Goal: Feedback & Contribution: Contribute content

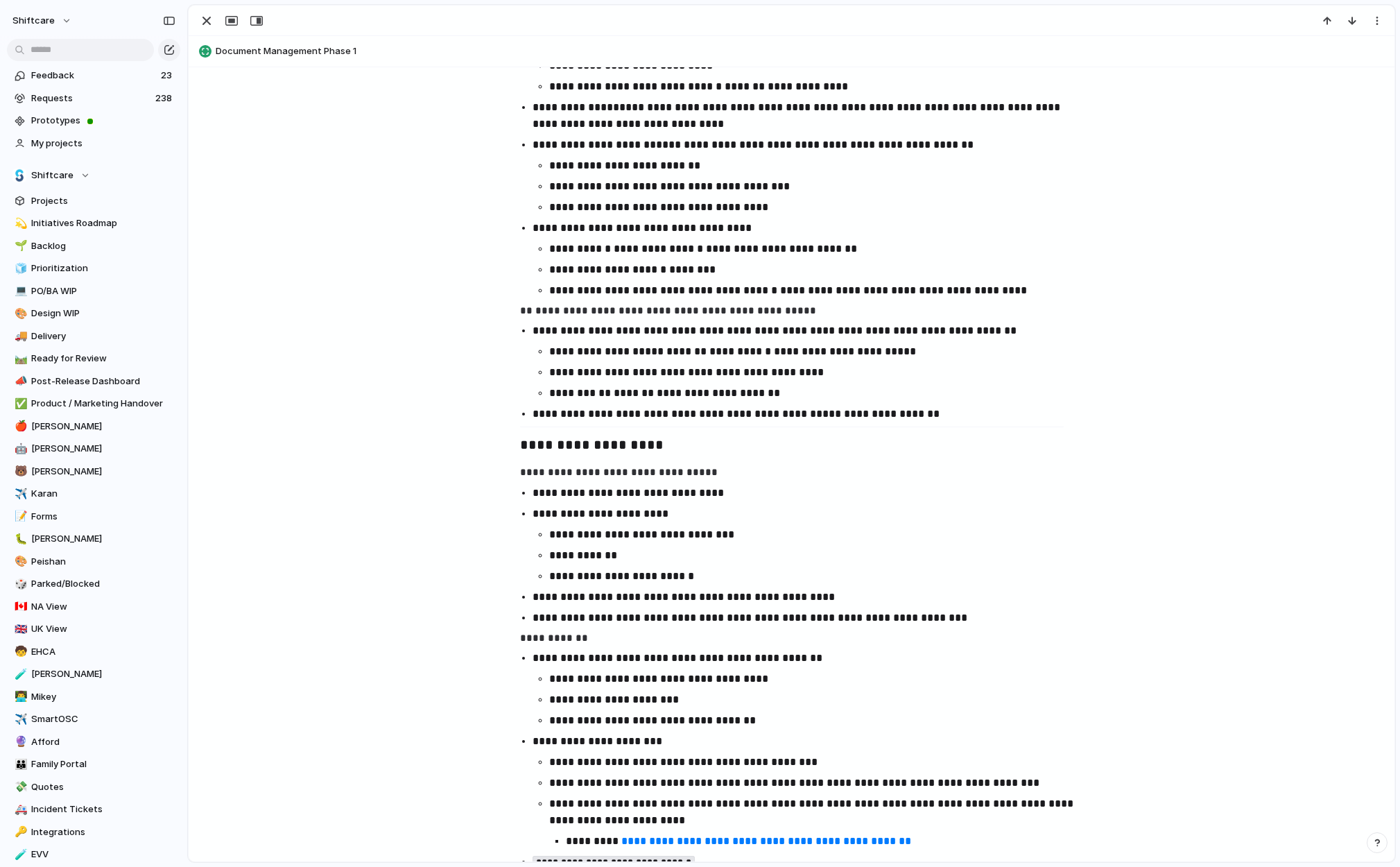
scroll to position [1412, 0]
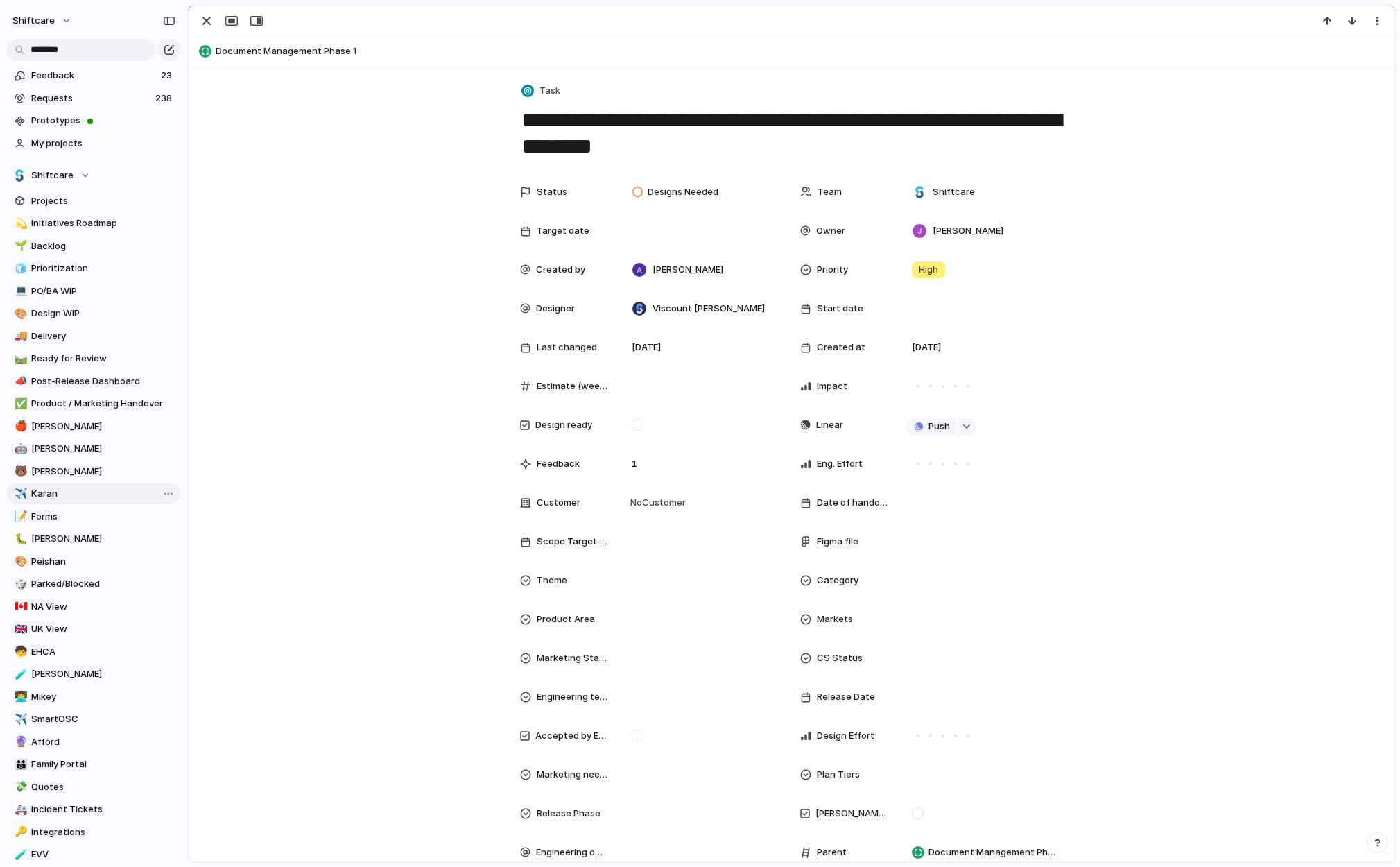
scroll to position [2846, 0]
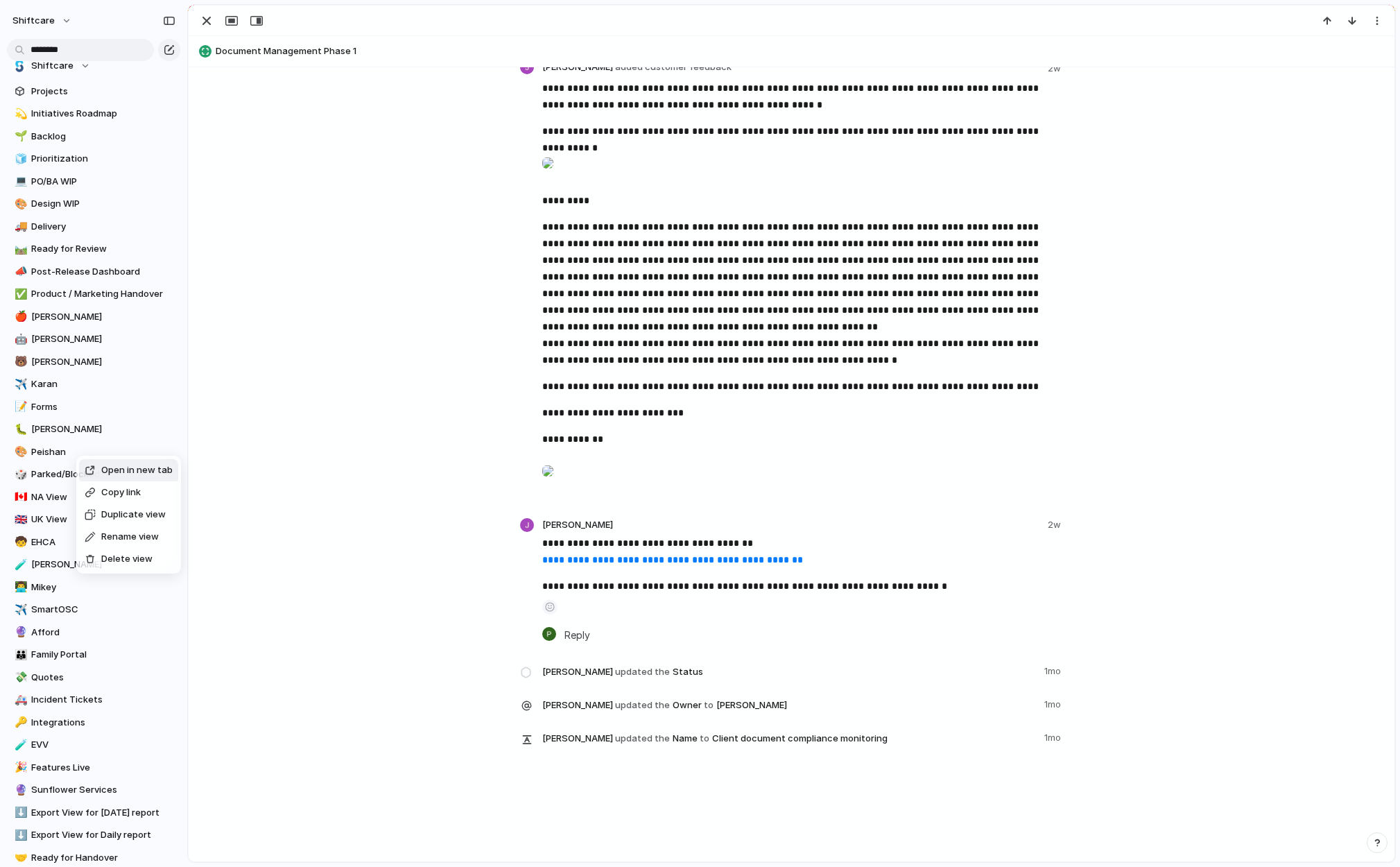
click at [109, 467] on span "Open in new tab" at bounding box center [136, 470] width 71 height 13
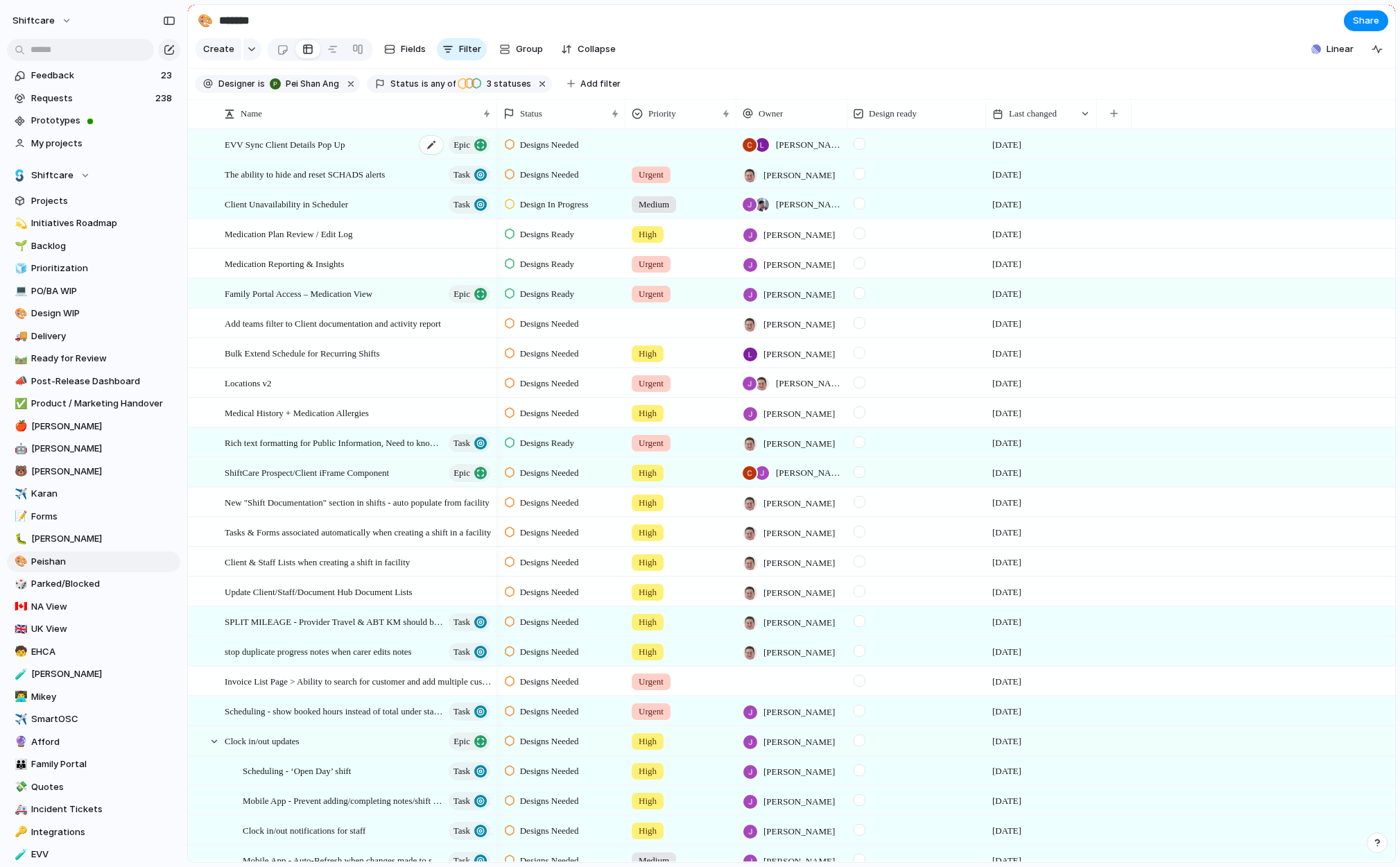
click at [339, 138] on span "EVV Sync Client Details Pop Up" at bounding box center [284, 143] width 120 height 16
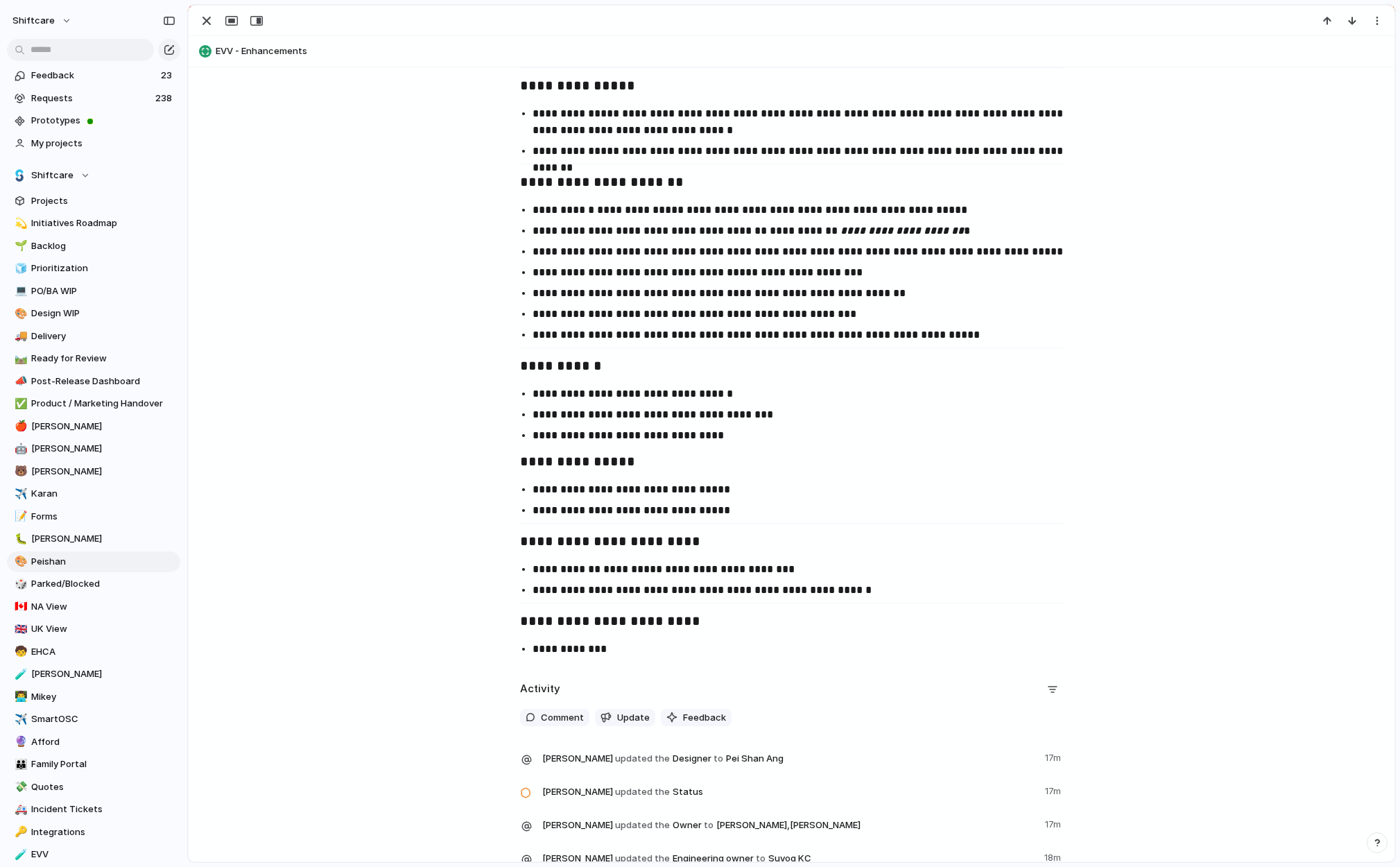
scroll to position [936, 0]
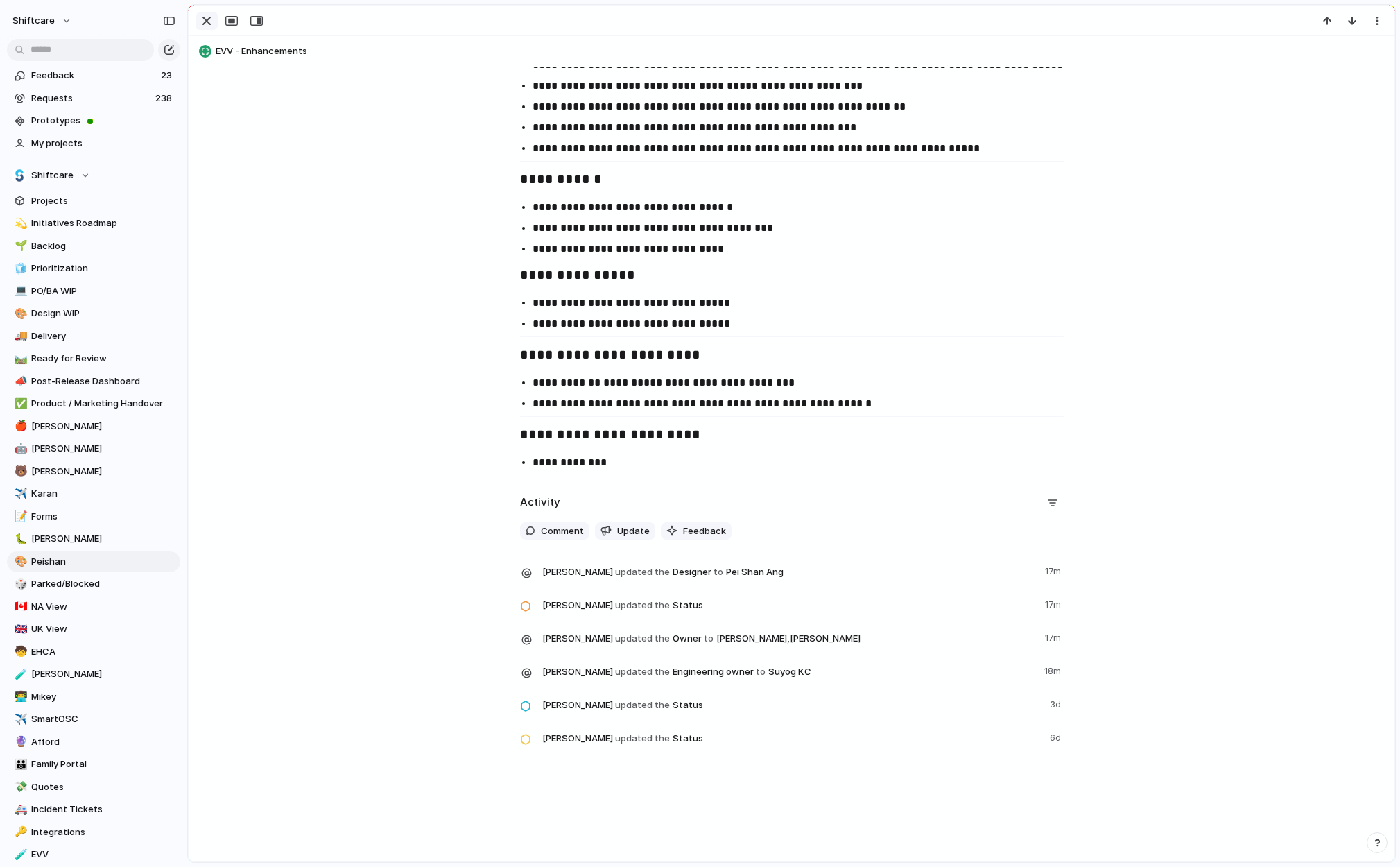
click at [208, 18] on div "button" at bounding box center [206, 20] width 16 height 16
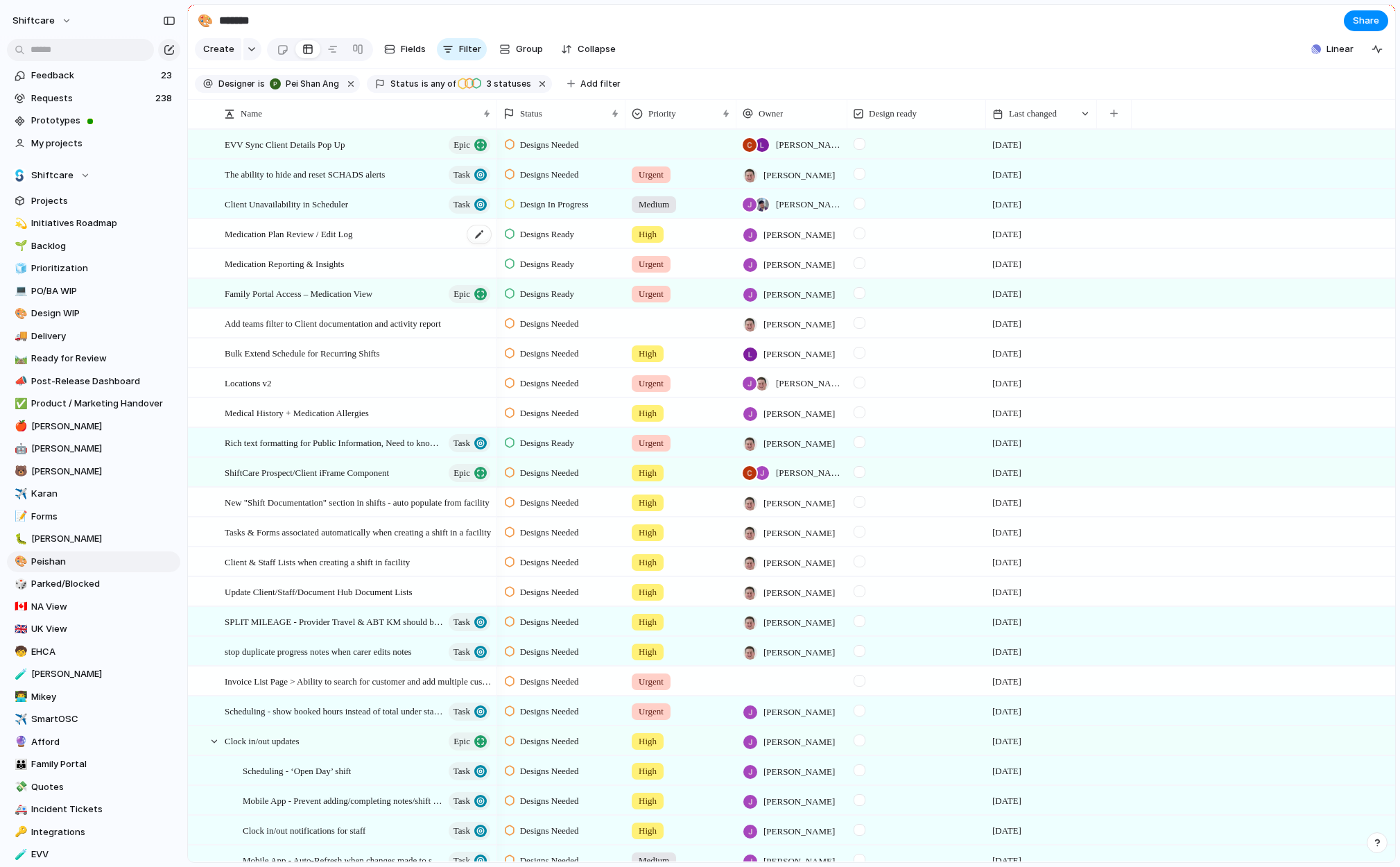
click at [332, 235] on span "Medication Plan Review / Edit Log" at bounding box center [289, 234] width 129 height 16
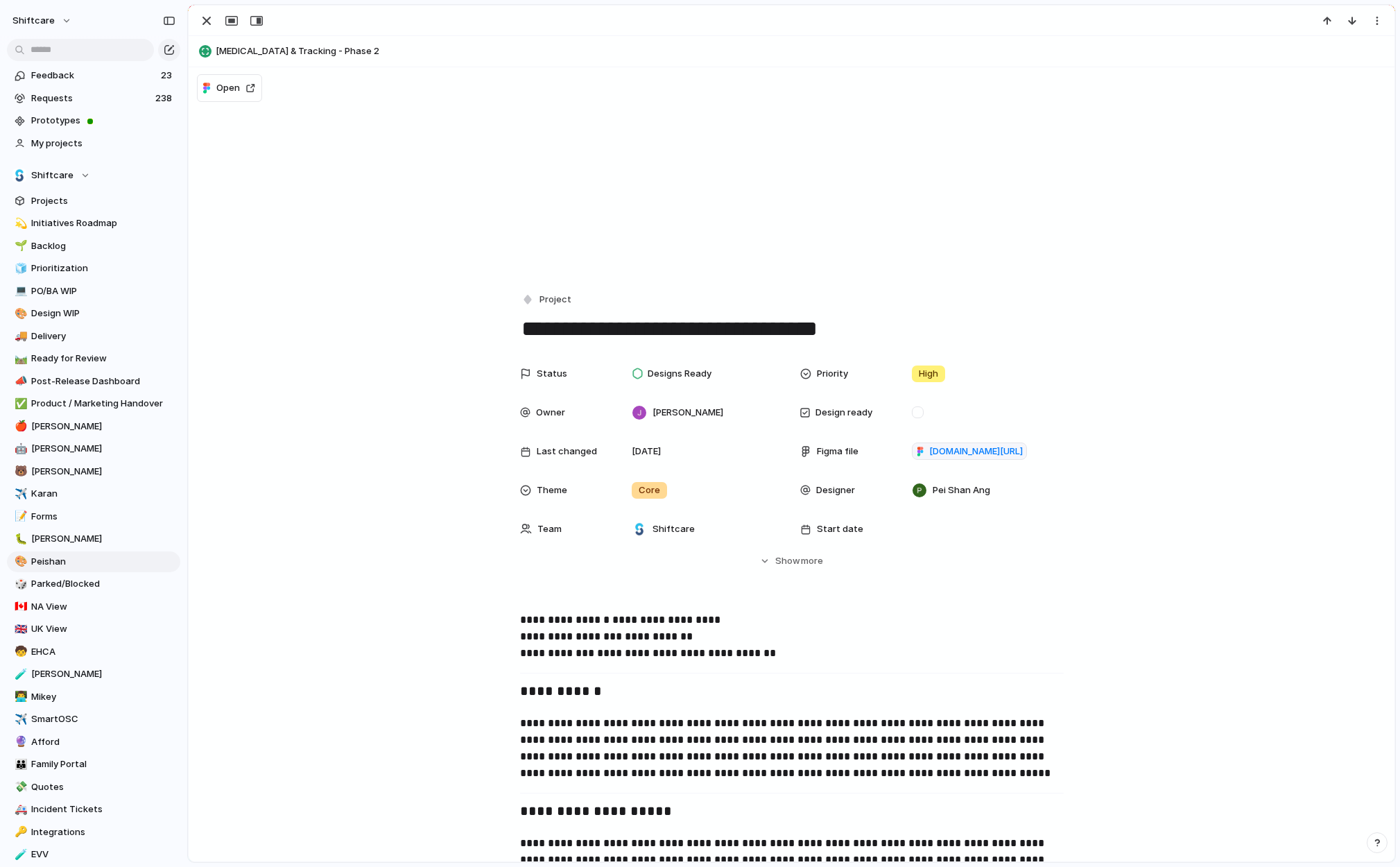
click at [348, 52] on span "Medication Management & Tracking - Phase 2" at bounding box center [801, 51] width 1172 height 13
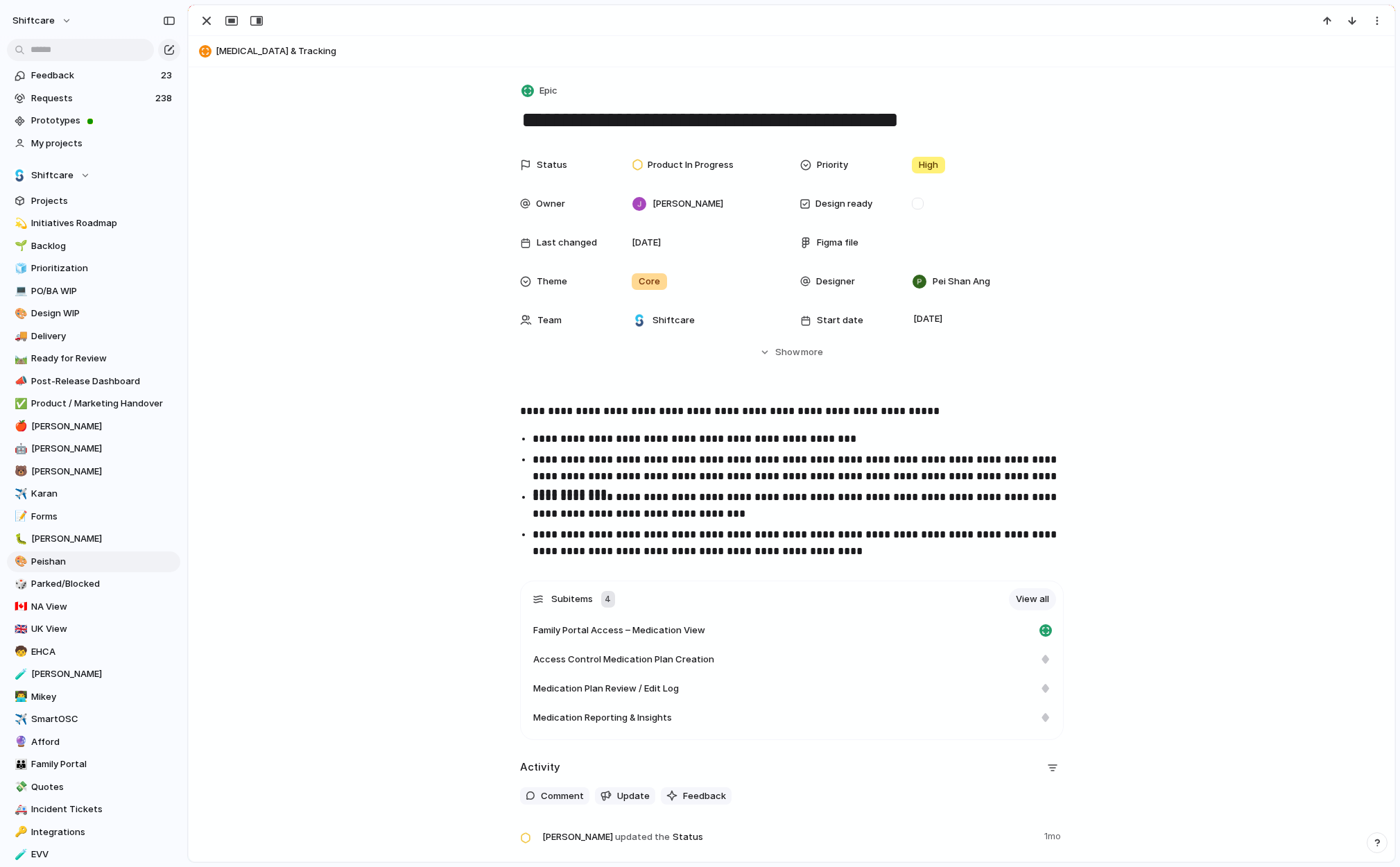
scroll to position [293, 0]
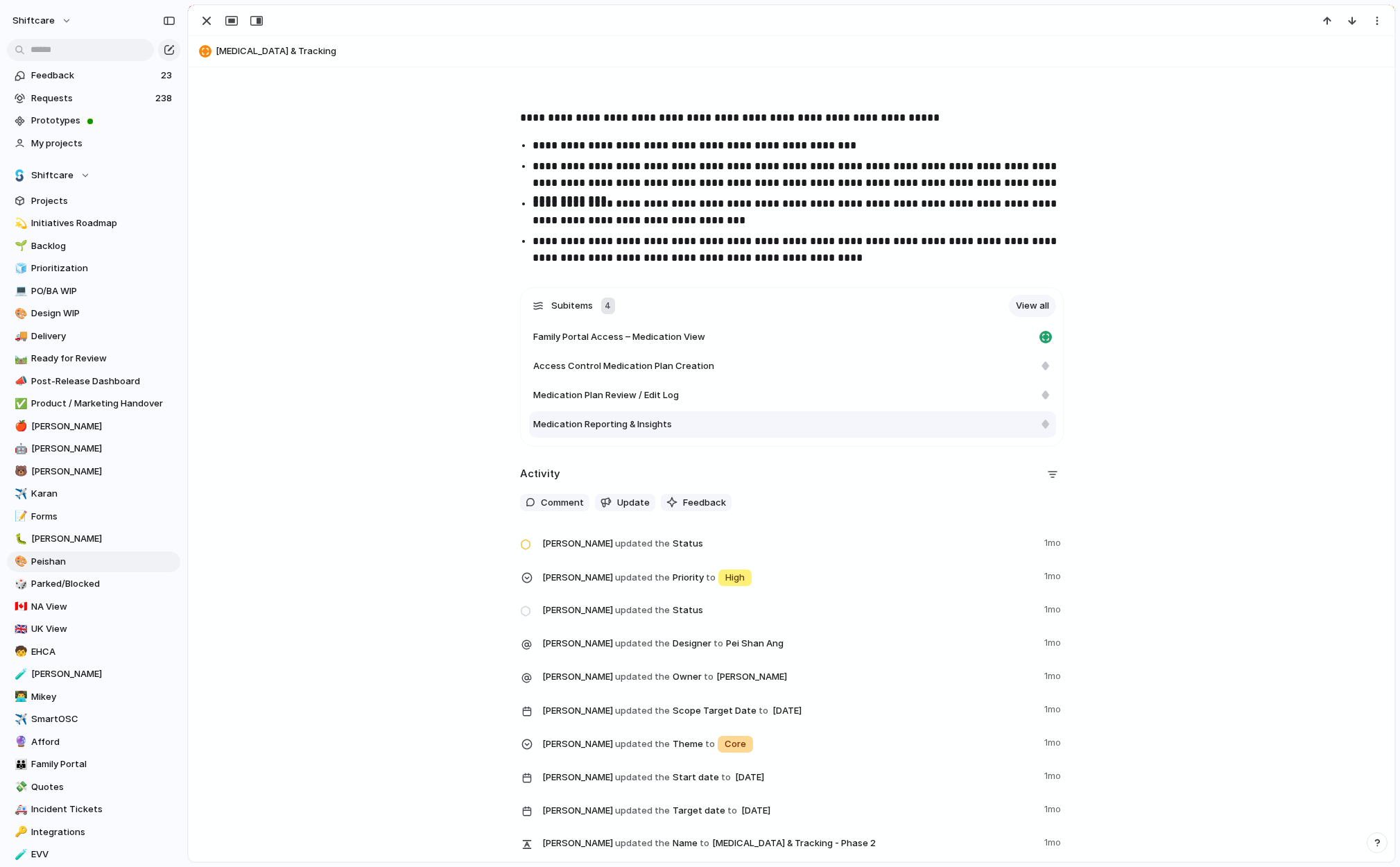
click at [685, 423] on div "Medication Reporting & Insights" at bounding box center [783, 424] width 501 height 13
type textarea "**********"
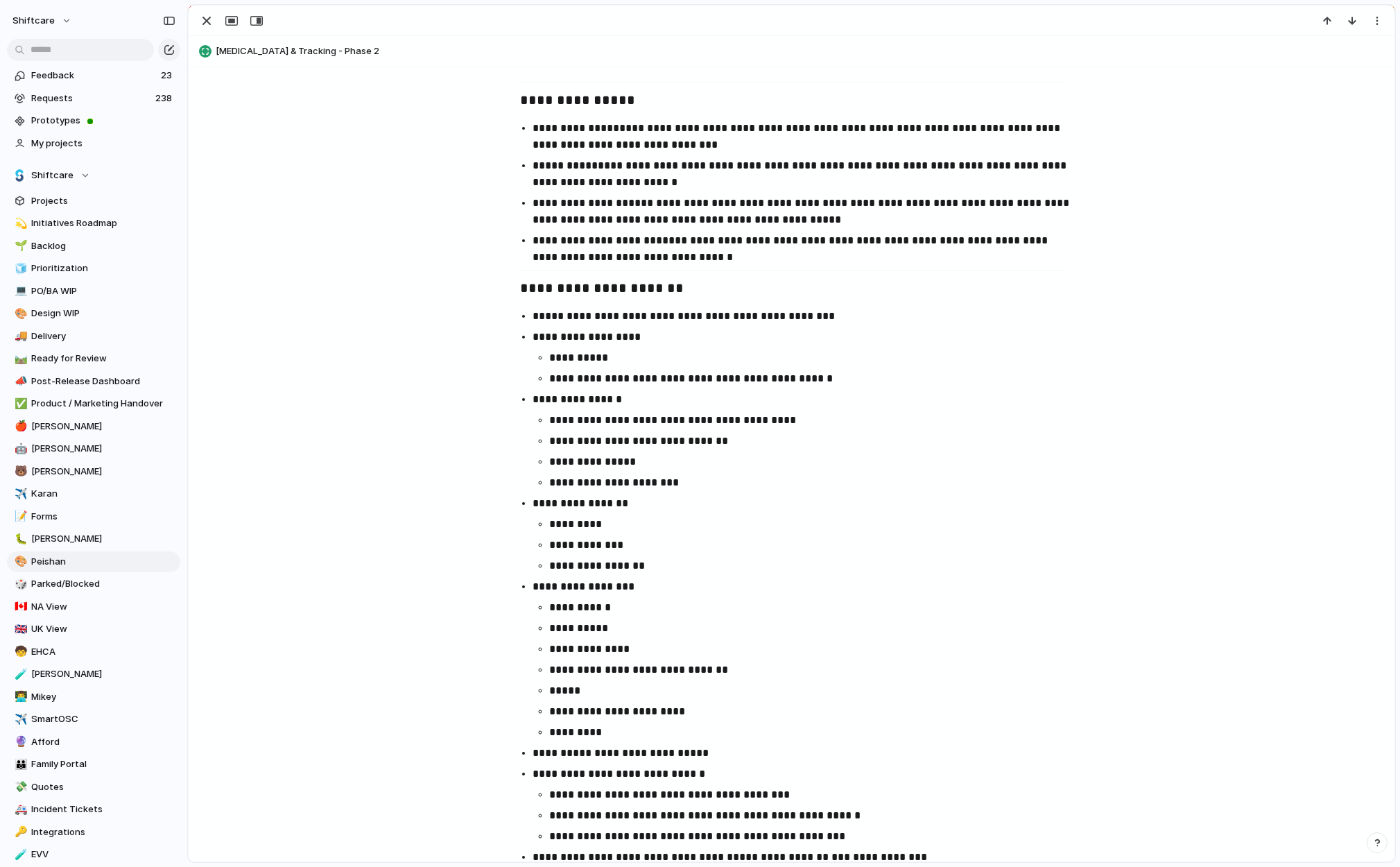
scroll to position [921, 0]
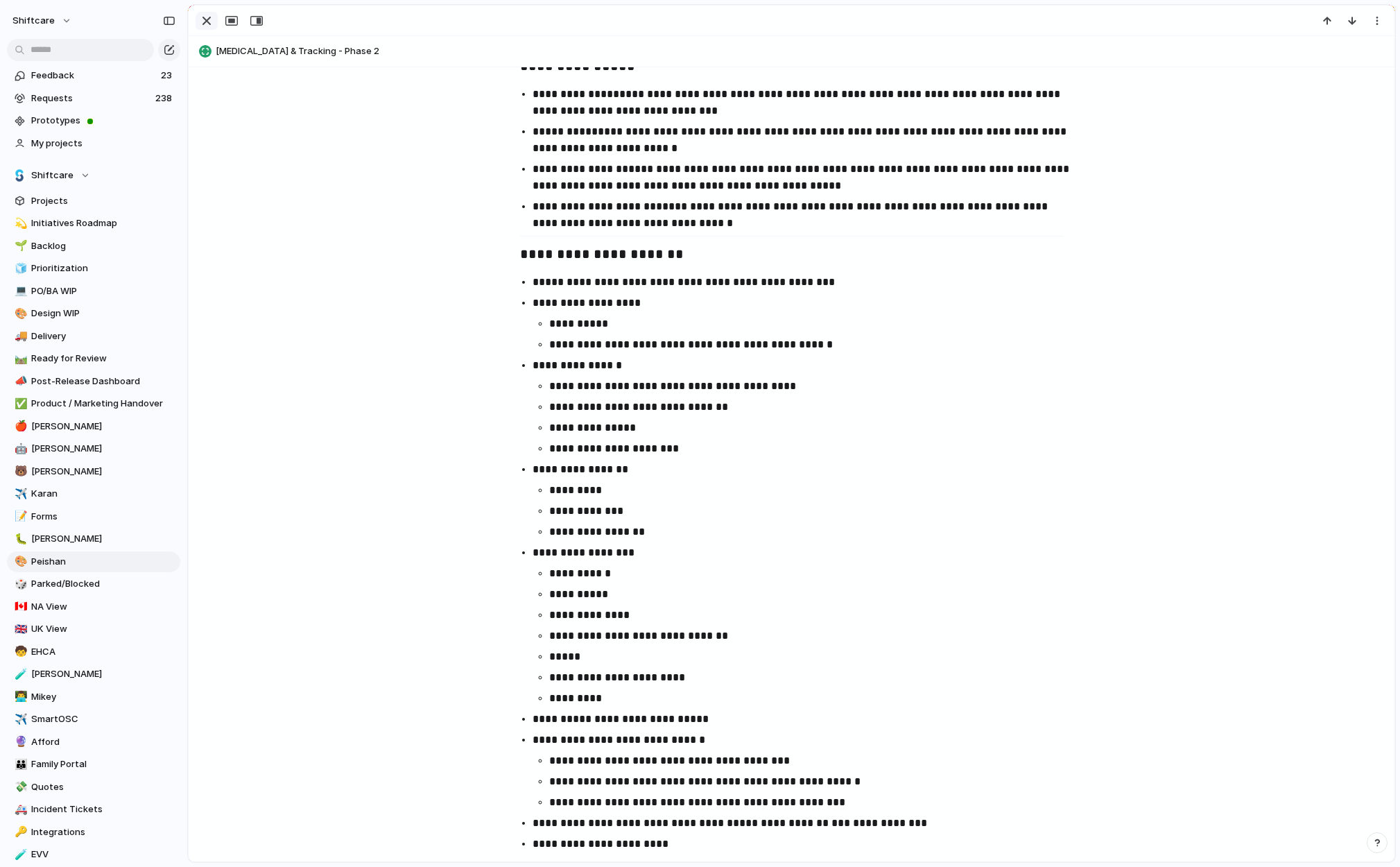
click at [206, 16] on div "button" at bounding box center [206, 20] width 16 height 16
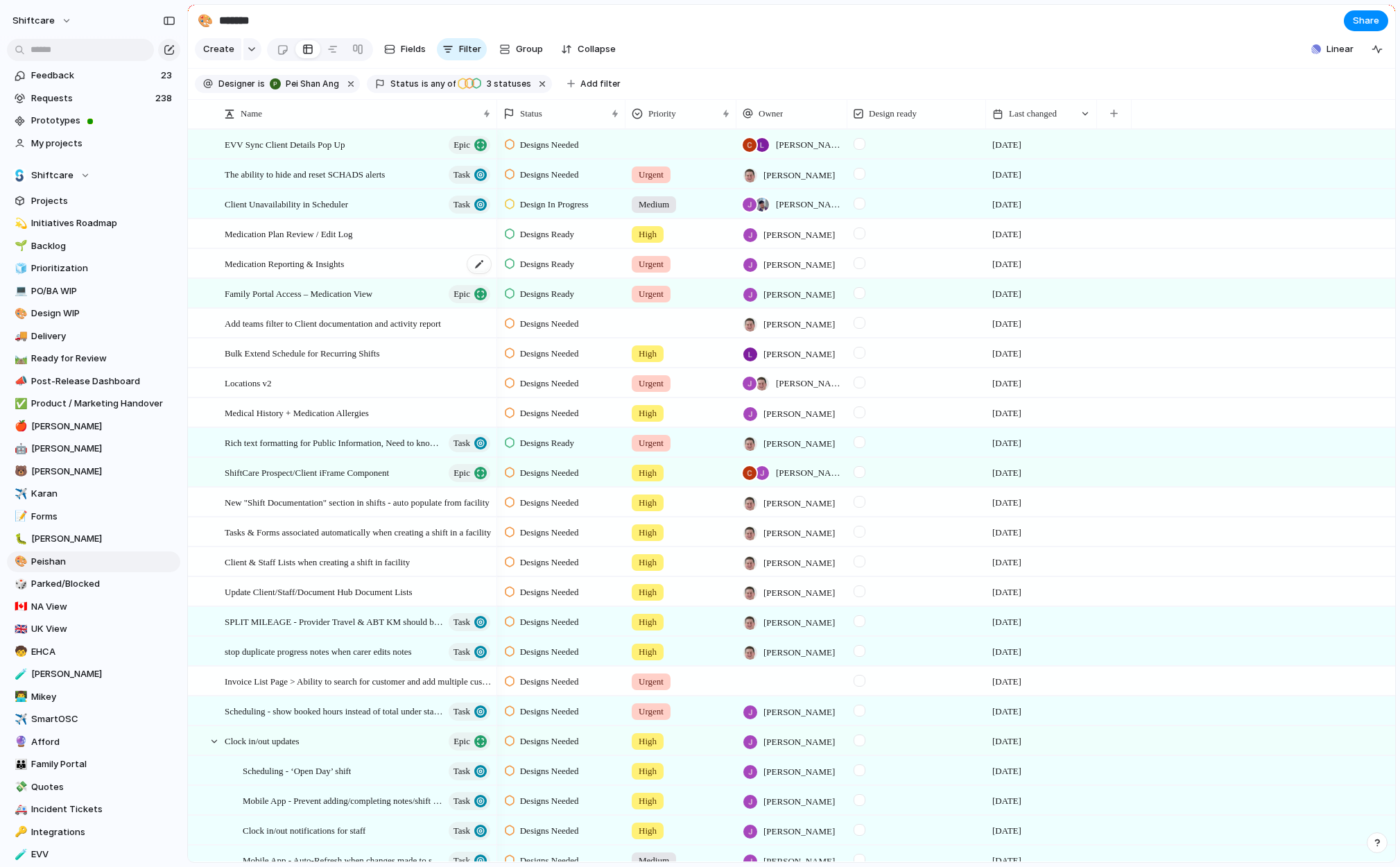
click at [344, 262] on span "Medication Reporting & Insights" at bounding box center [284, 263] width 119 height 16
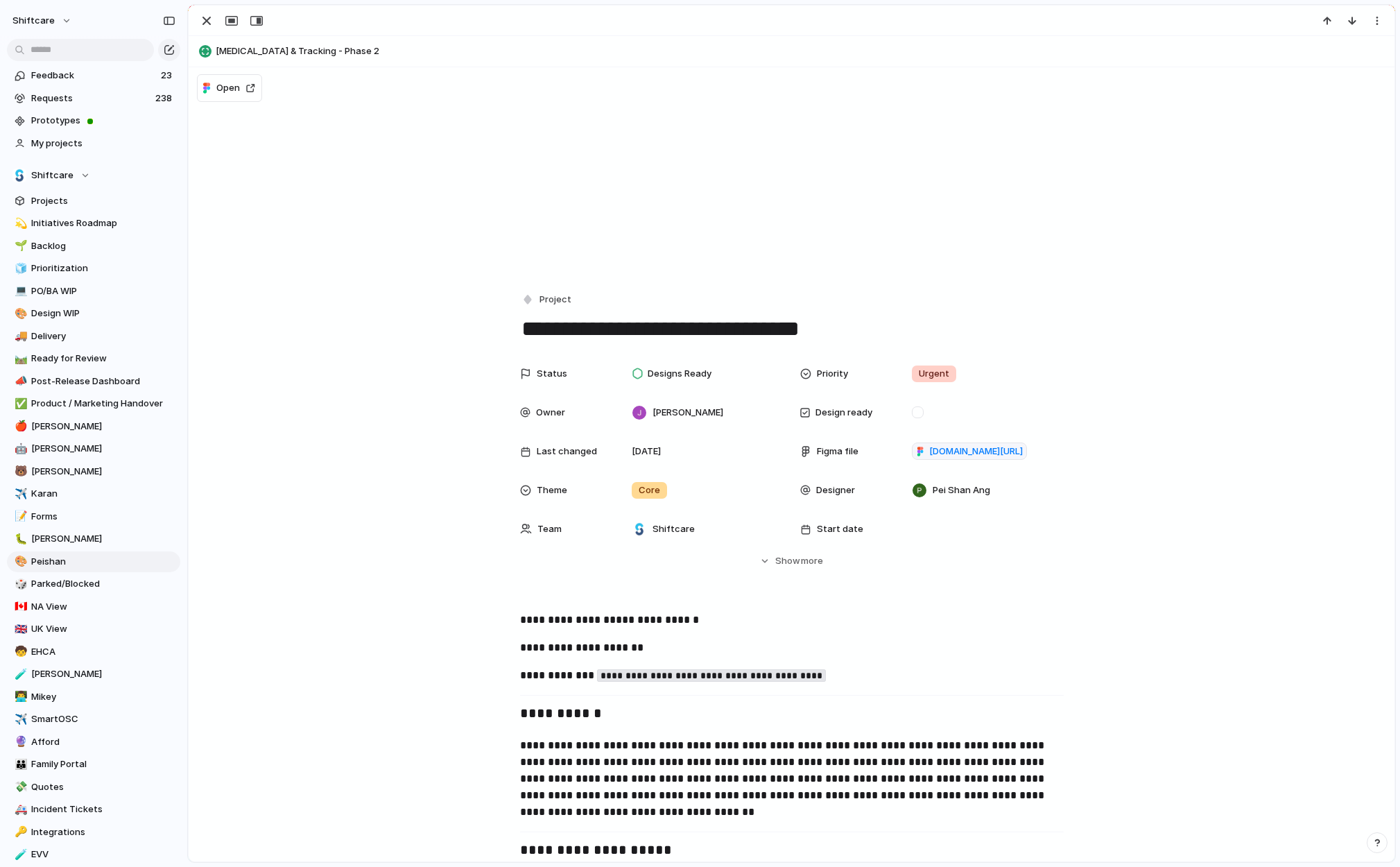
click at [334, 51] on span "Medication Management & Tracking - Phase 2" at bounding box center [801, 51] width 1172 height 13
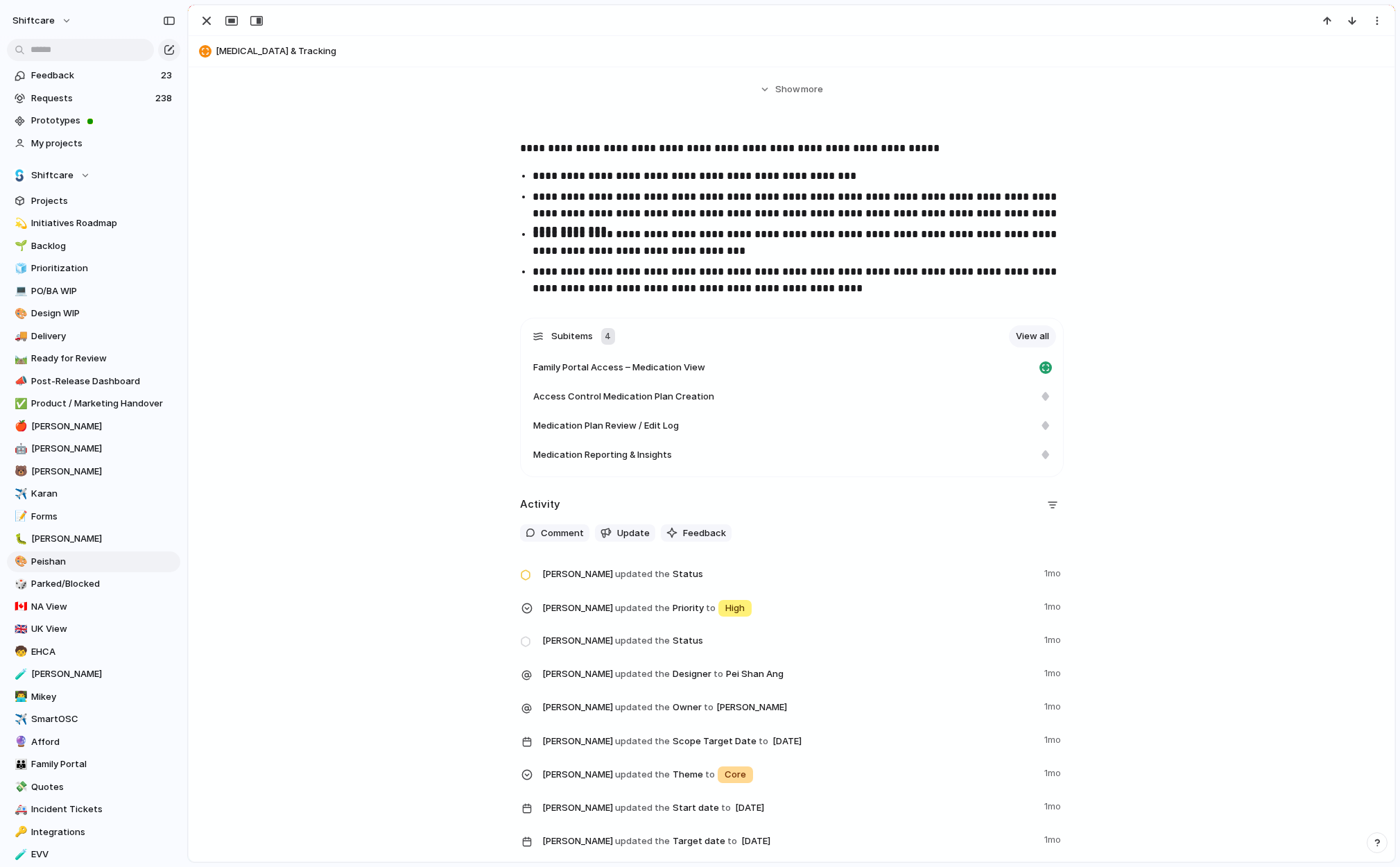
scroll to position [259, 0]
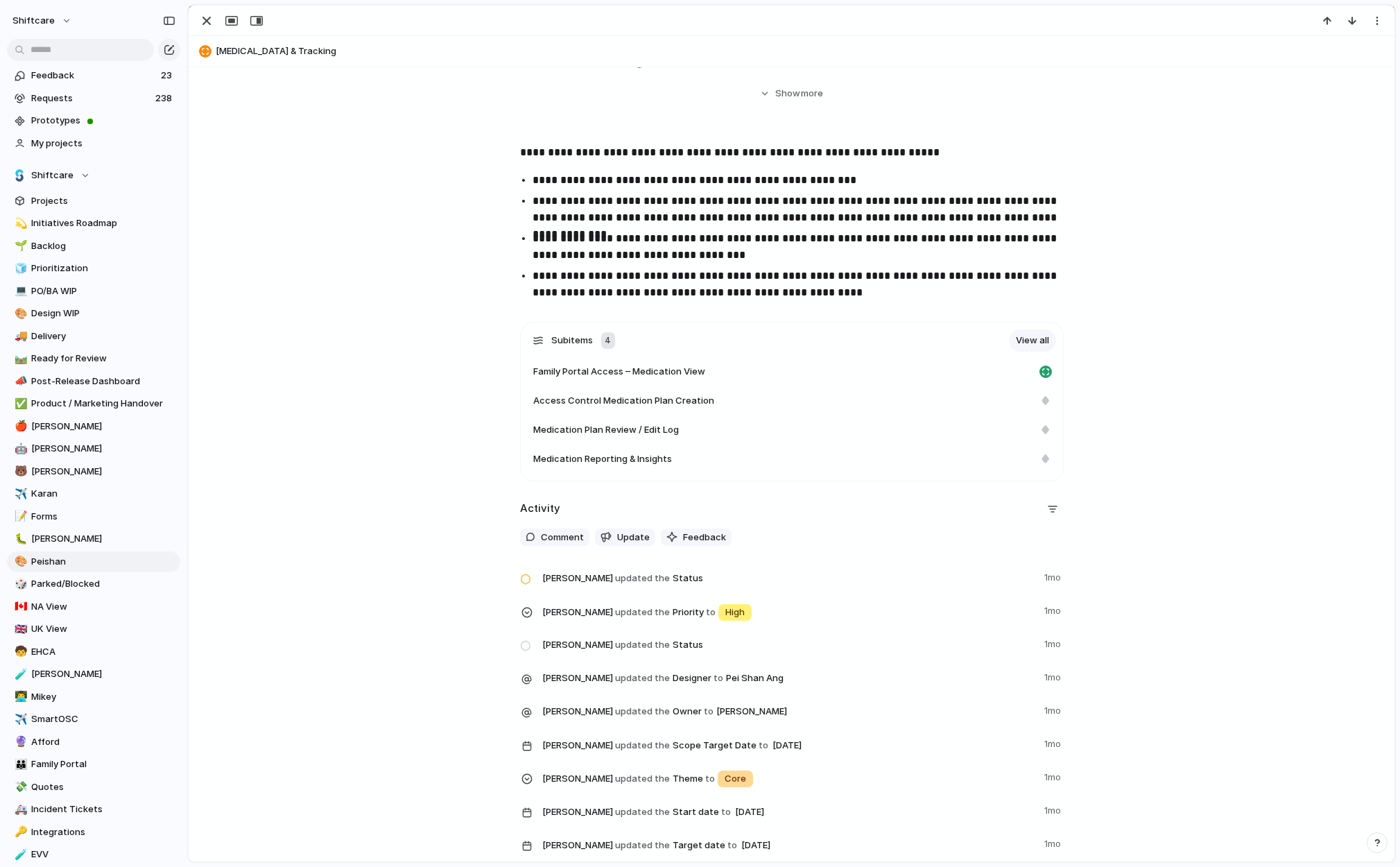
click at [423, 426] on div "Subitems 4 View all Family Portal Access – Medication View Access Control Medic…" at bounding box center [792, 611] width 1172 height 580
click at [648, 405] on span "Access Control Medication Plan Creation" at bounding box center [624, 401] width 181 height 13
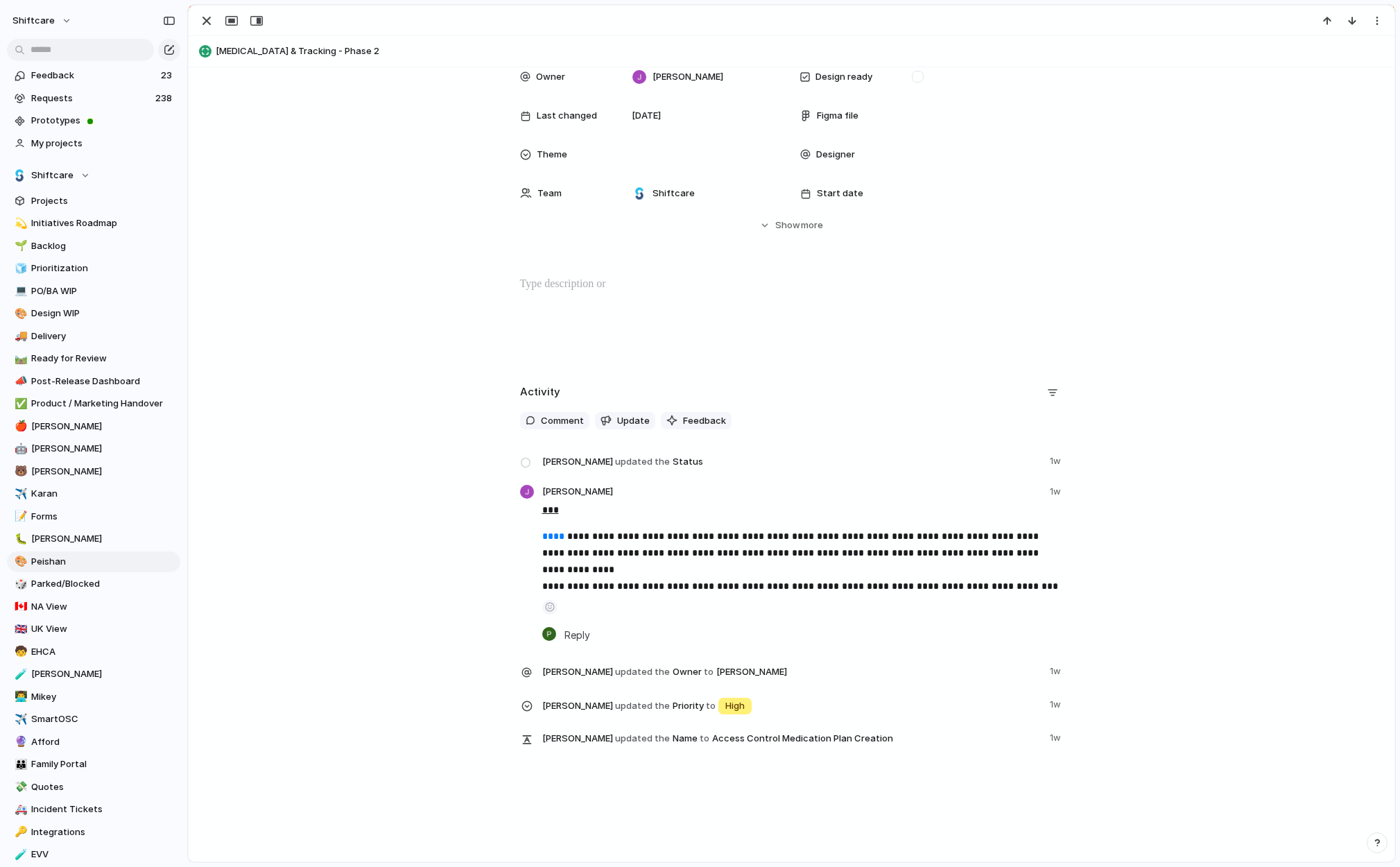
scroll to position [111, 0]
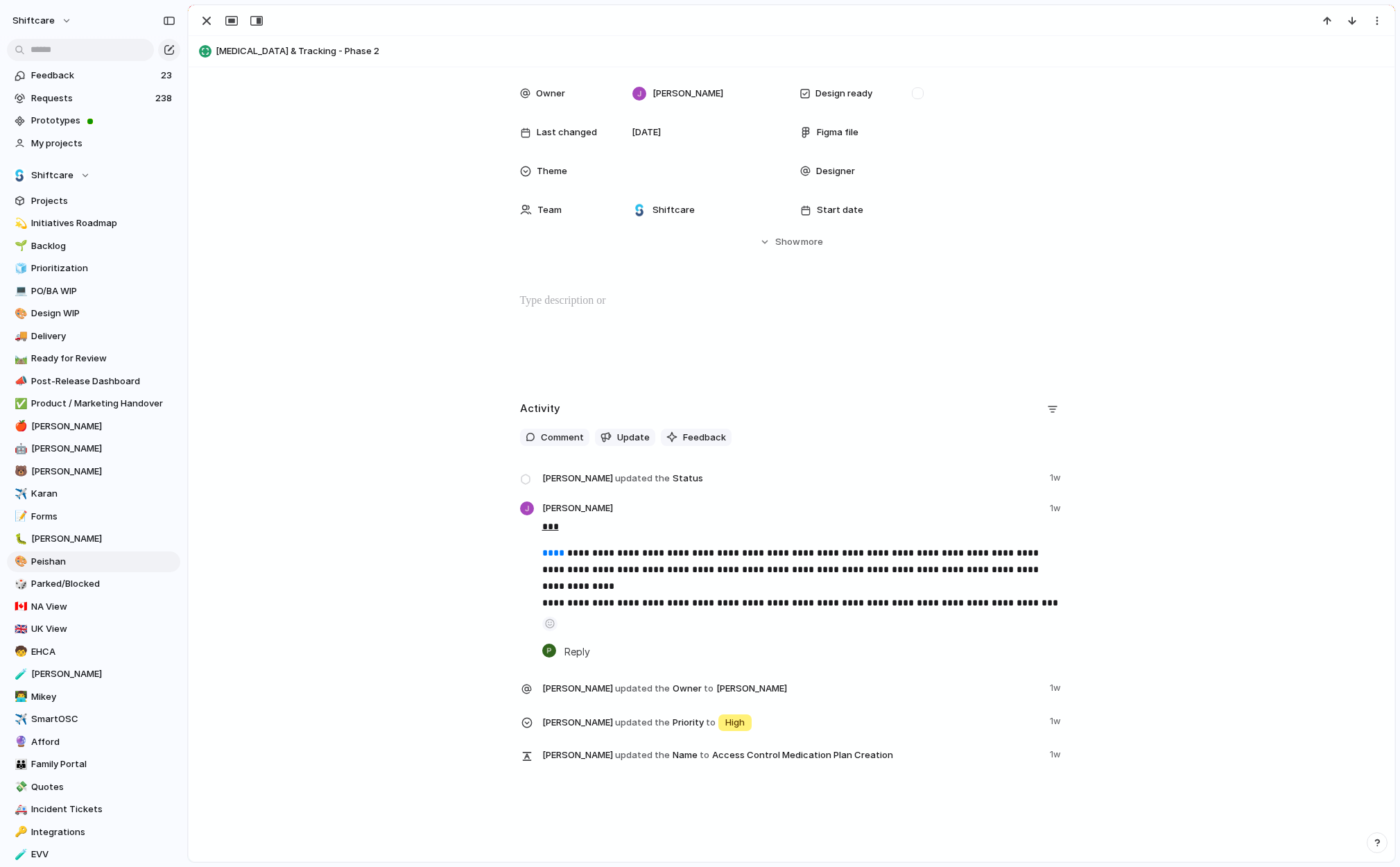
scroll to position [259, 0]
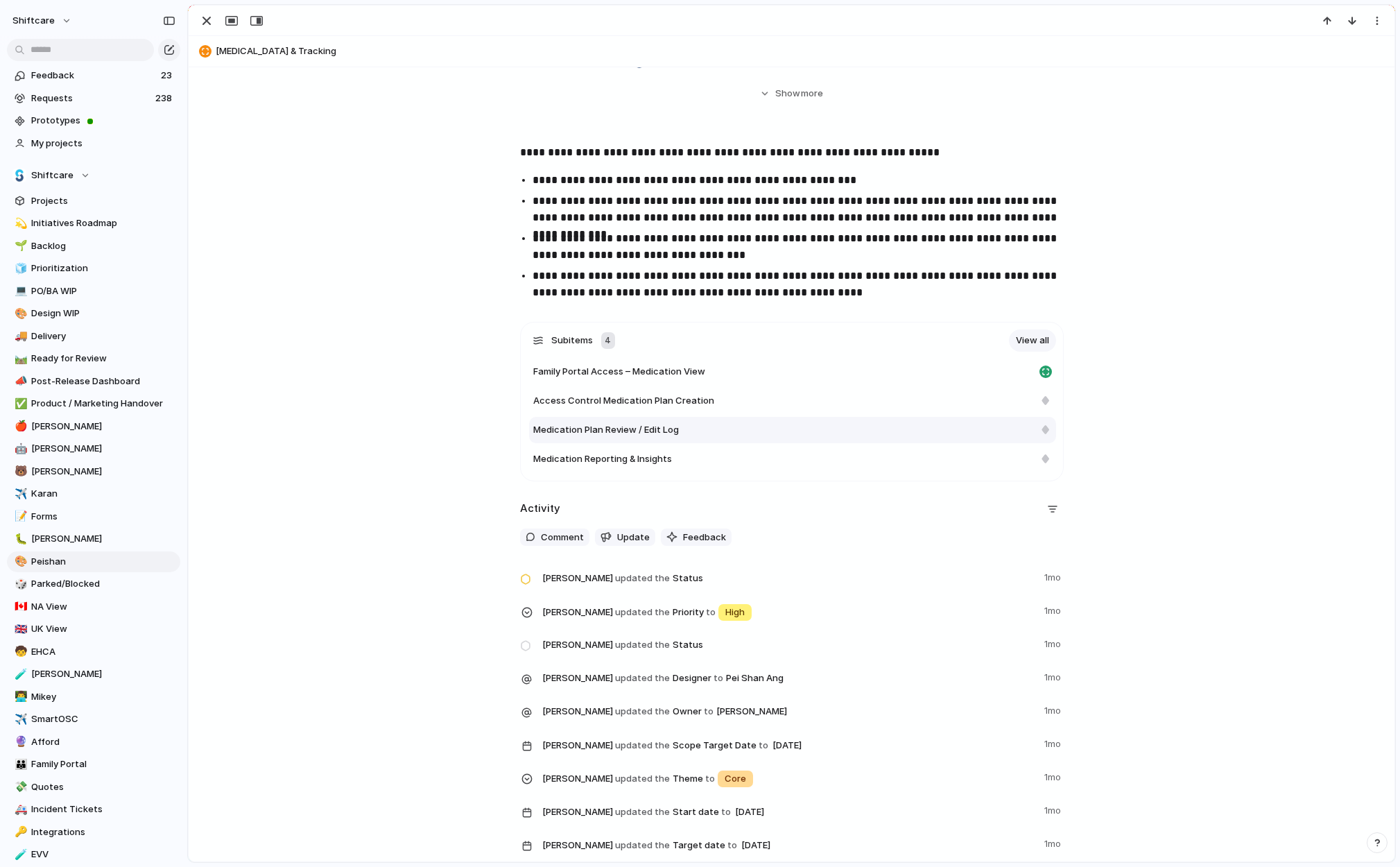
click at [631, 430] on span "Medication Plan Review / Edit Log" at bounding box center [606, 430] width 146 height 13
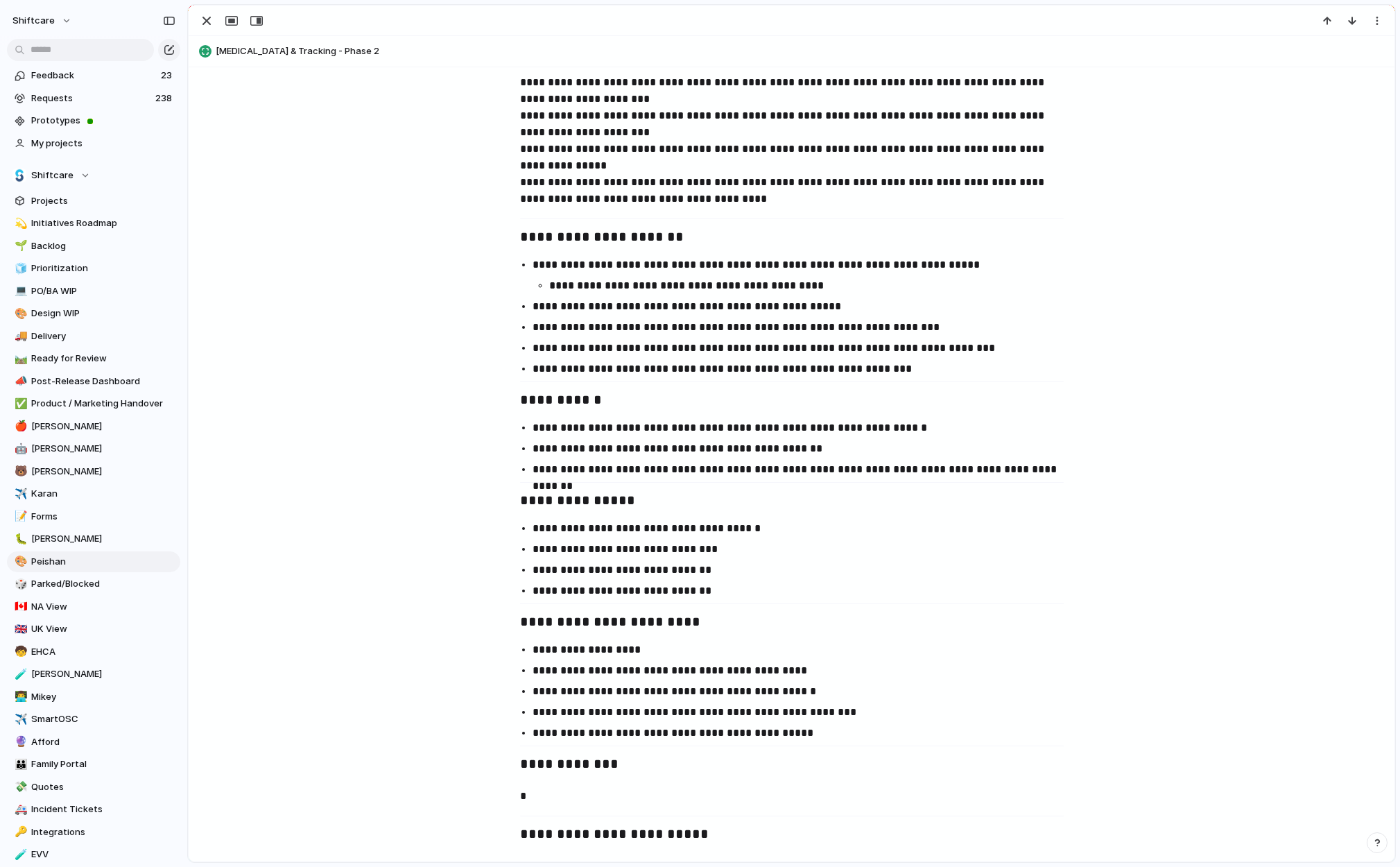
scroll to position [916, 0]
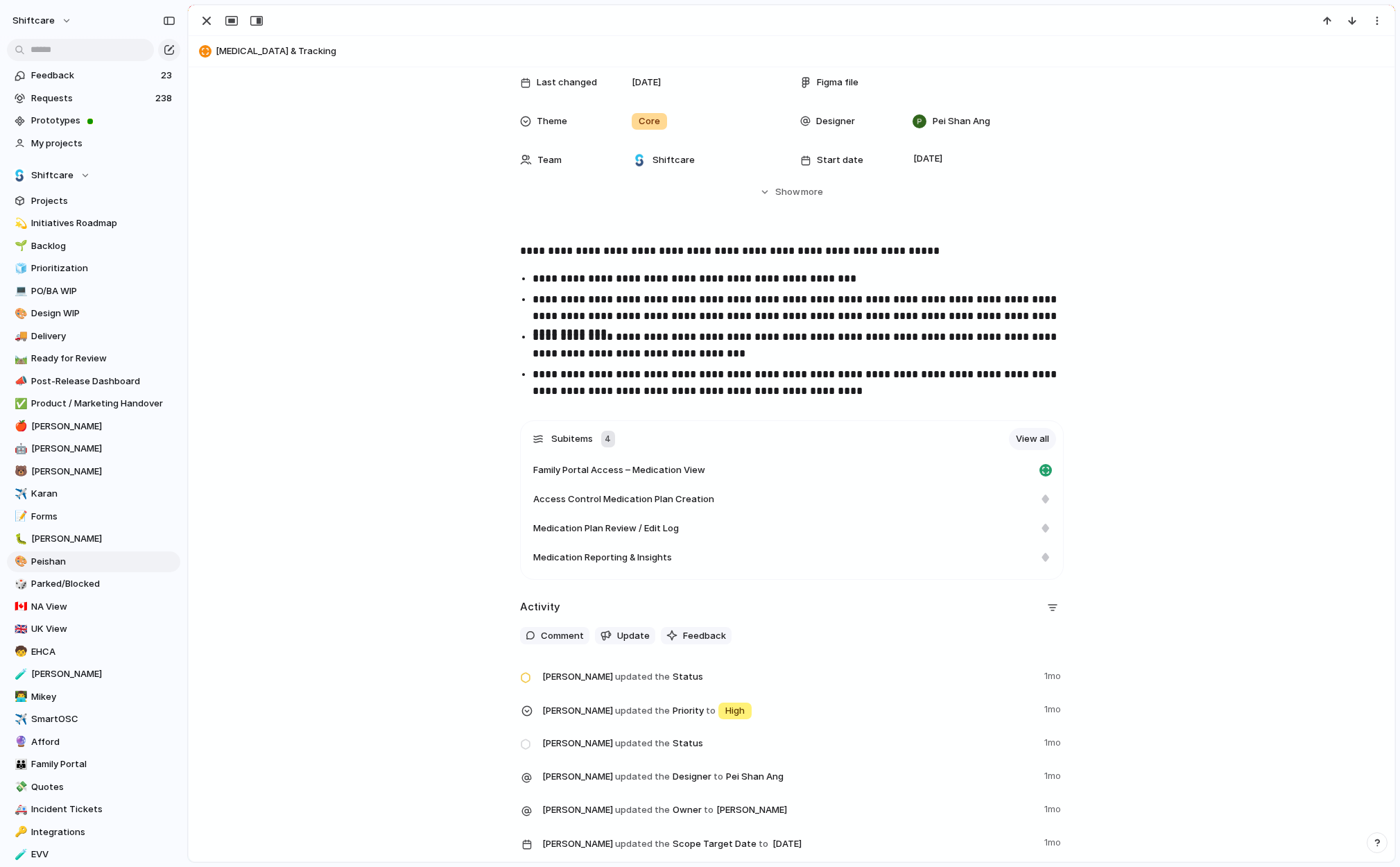
scroll to position [314, 0]
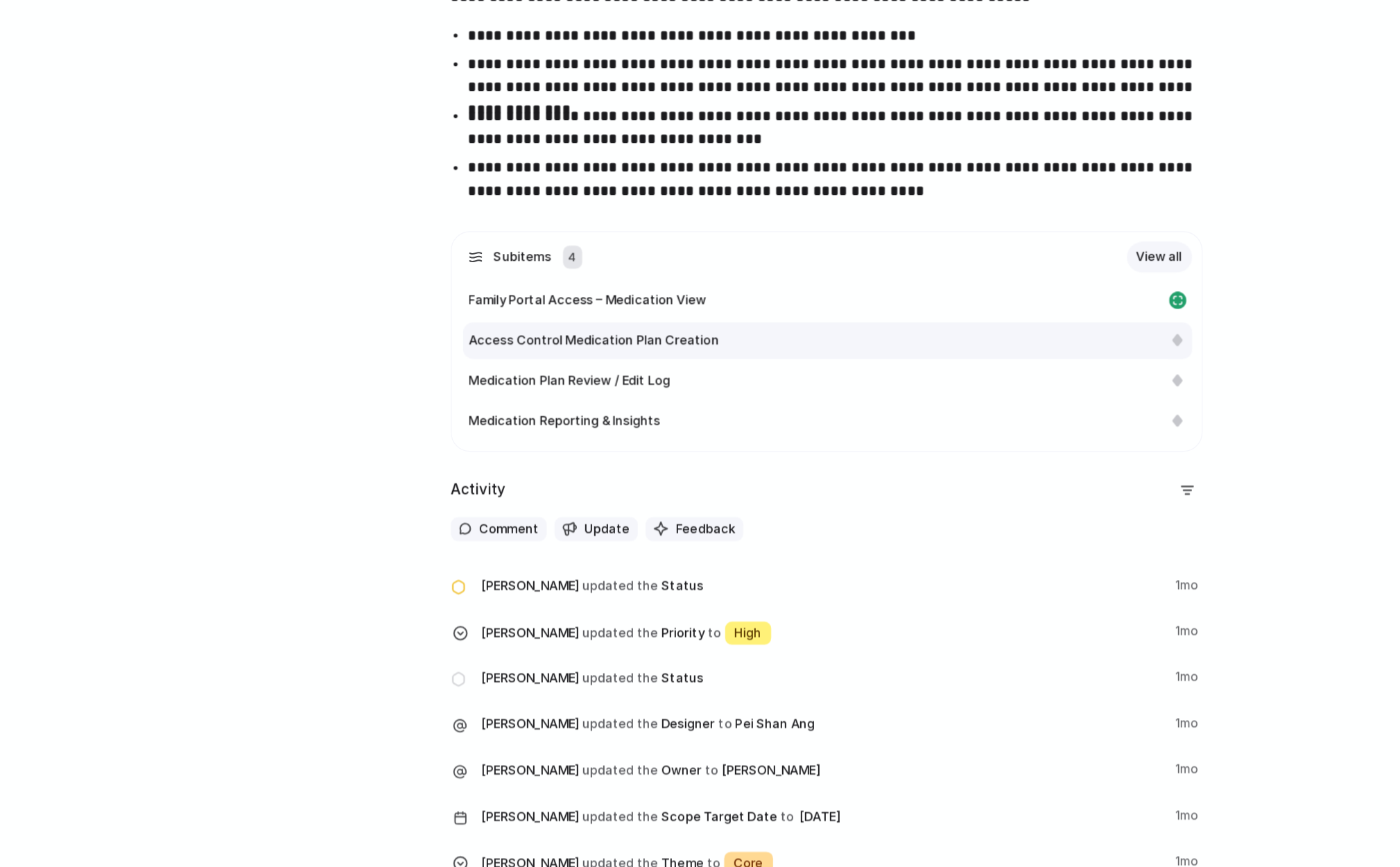
click at [589, 344] on span "Access Control Medication Plan Creation" at bounding box center [624, 345] width 181 height 13
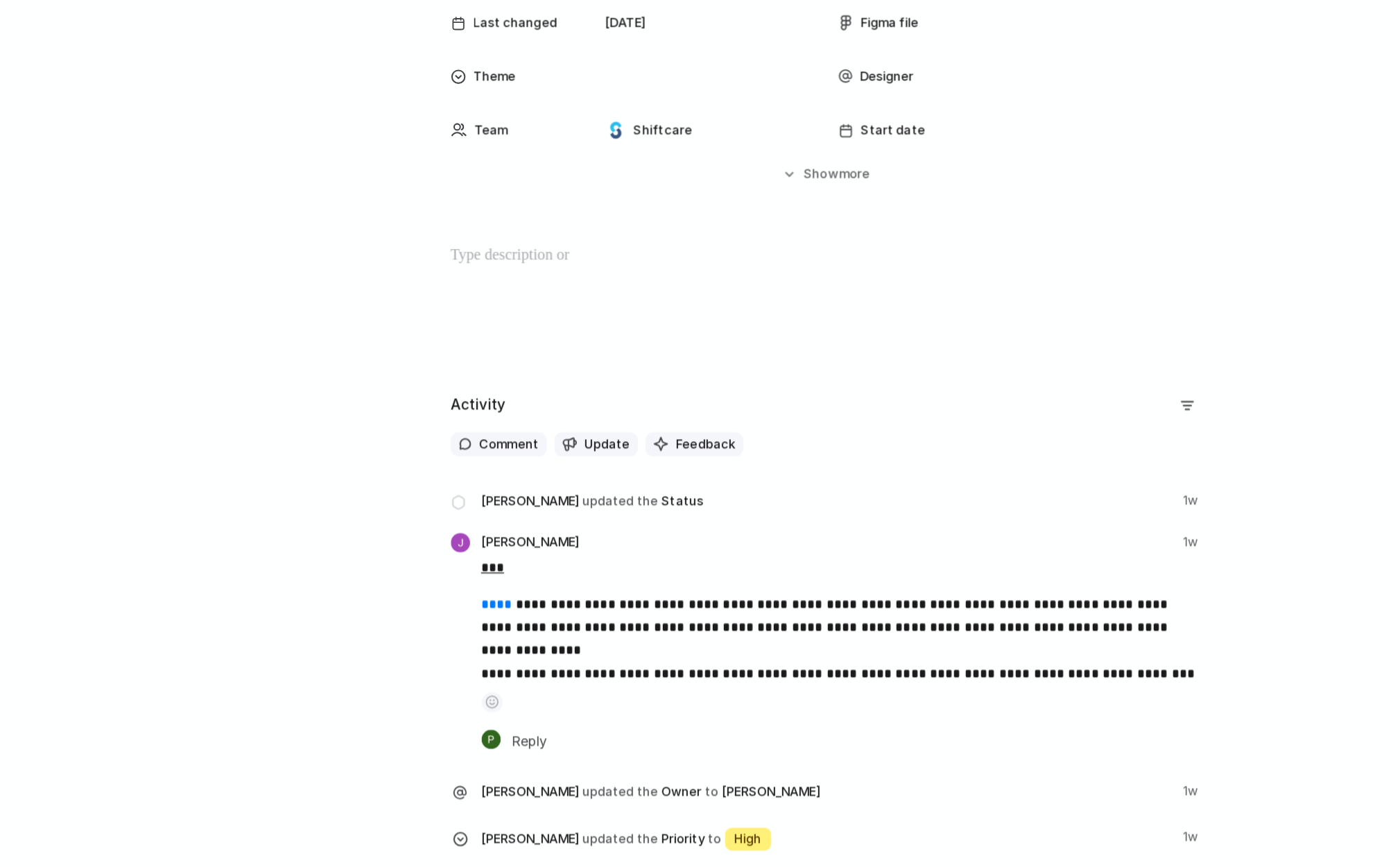
scroll to position [111, 0]
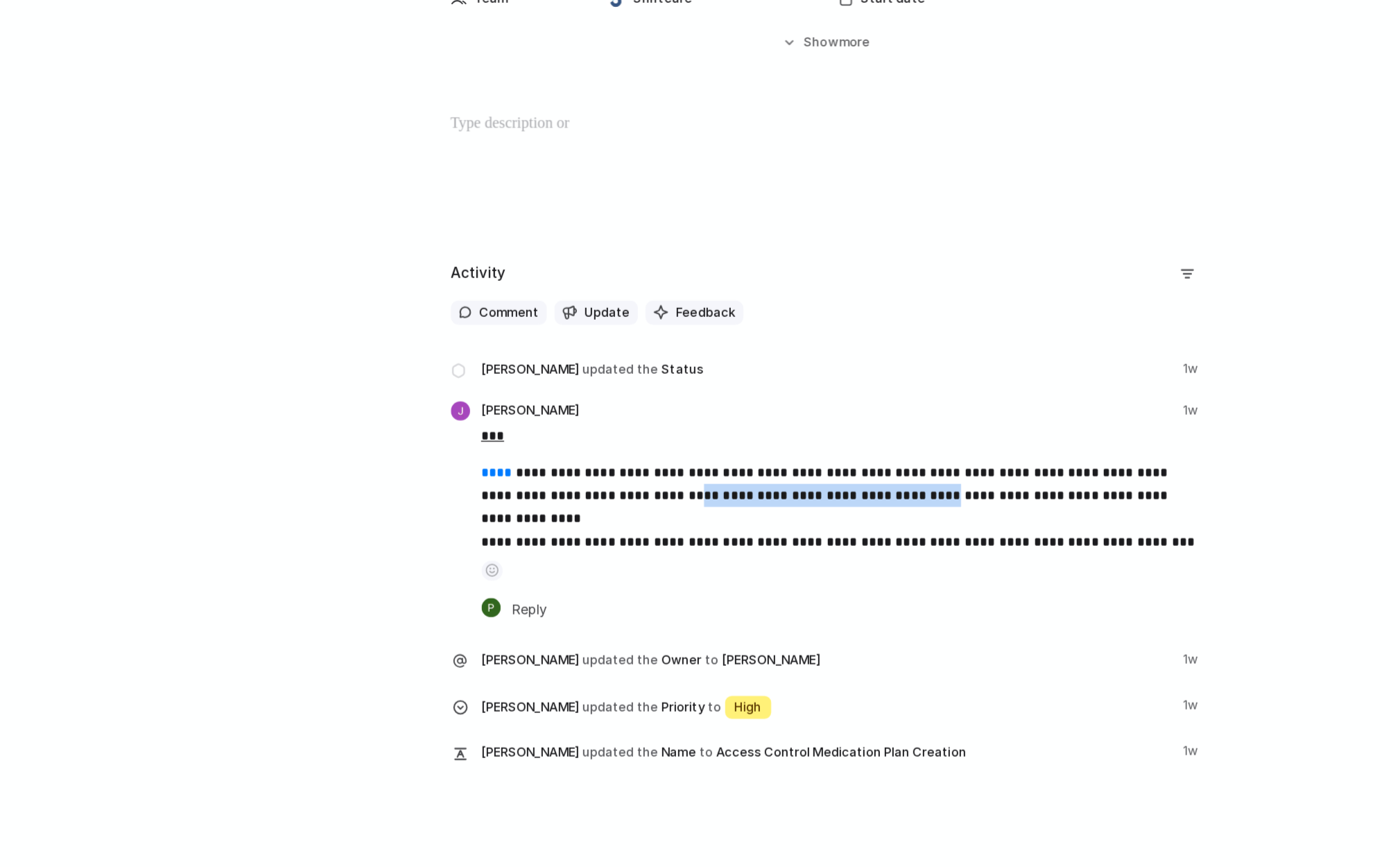
drag, startPoint x: 623, startPoint y: 570, endPoint x: 801, endPoint y: 566, distance: 178.0
click at [802, 567] on span "**********" at bounding box center [792, 569] width 500 height 43
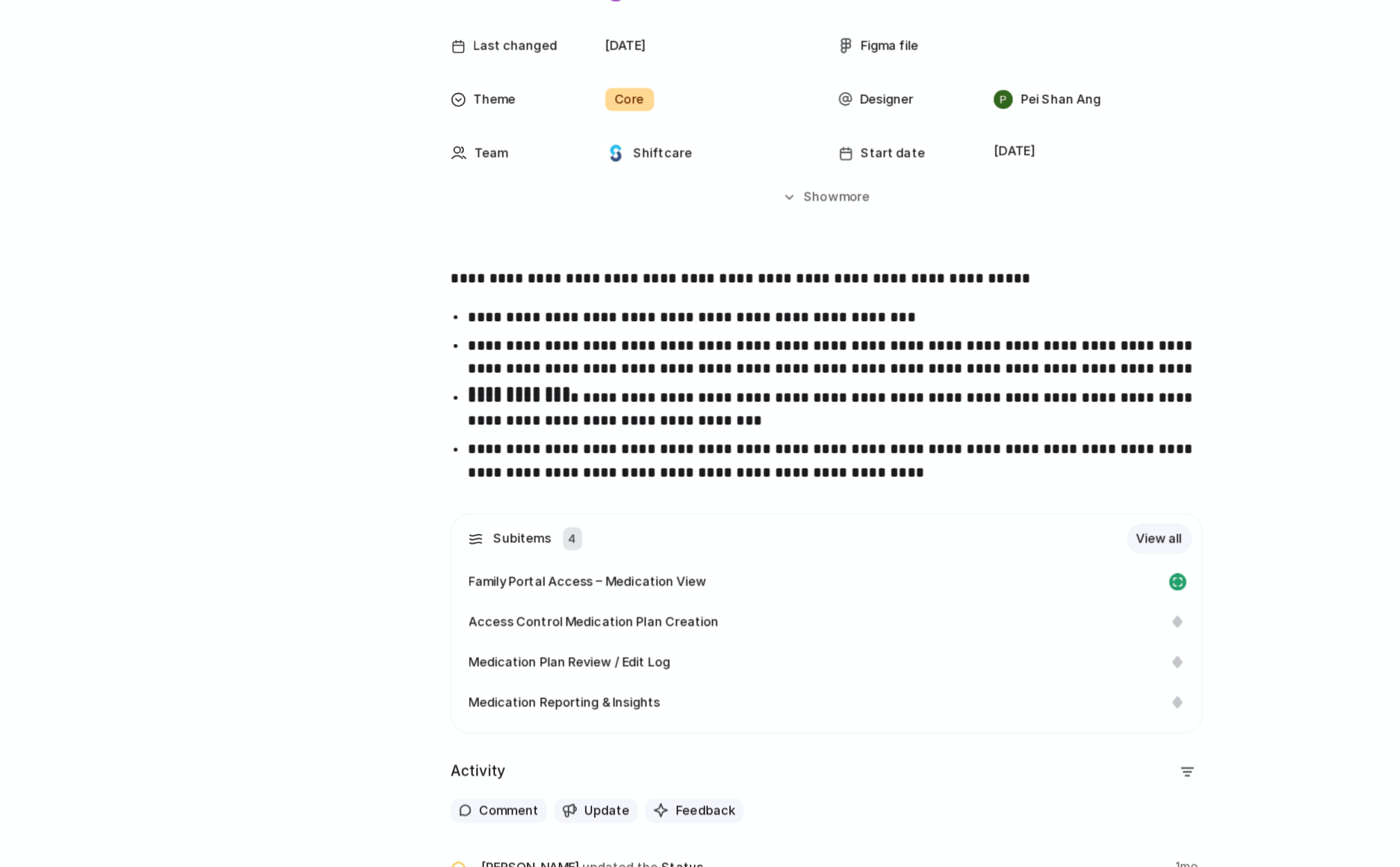
scroll to position [314, 0]
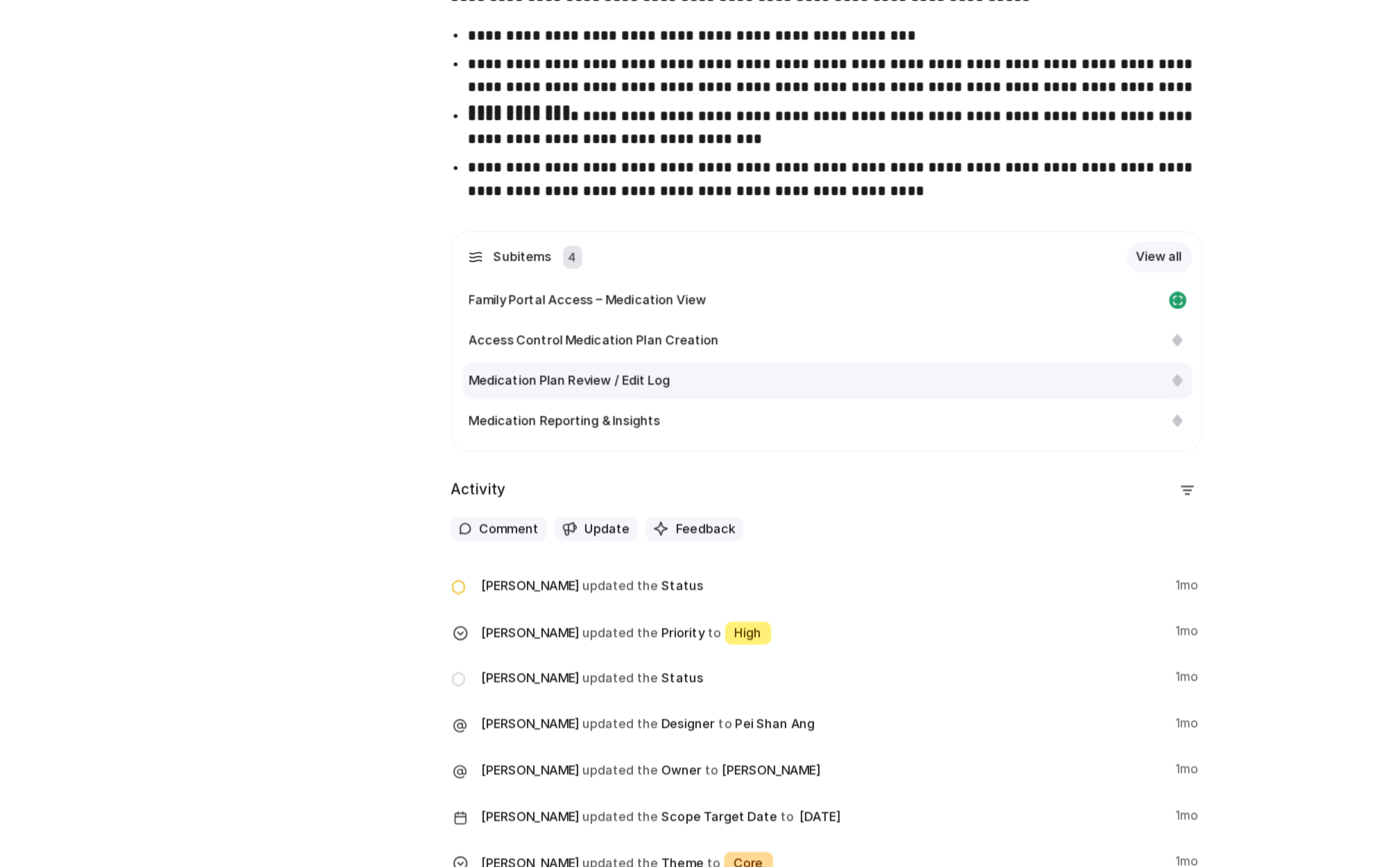
click at [641, 375] on span "Medication Plan Review / Edit Log" at bounding box center [606, 374] width 146 height 13
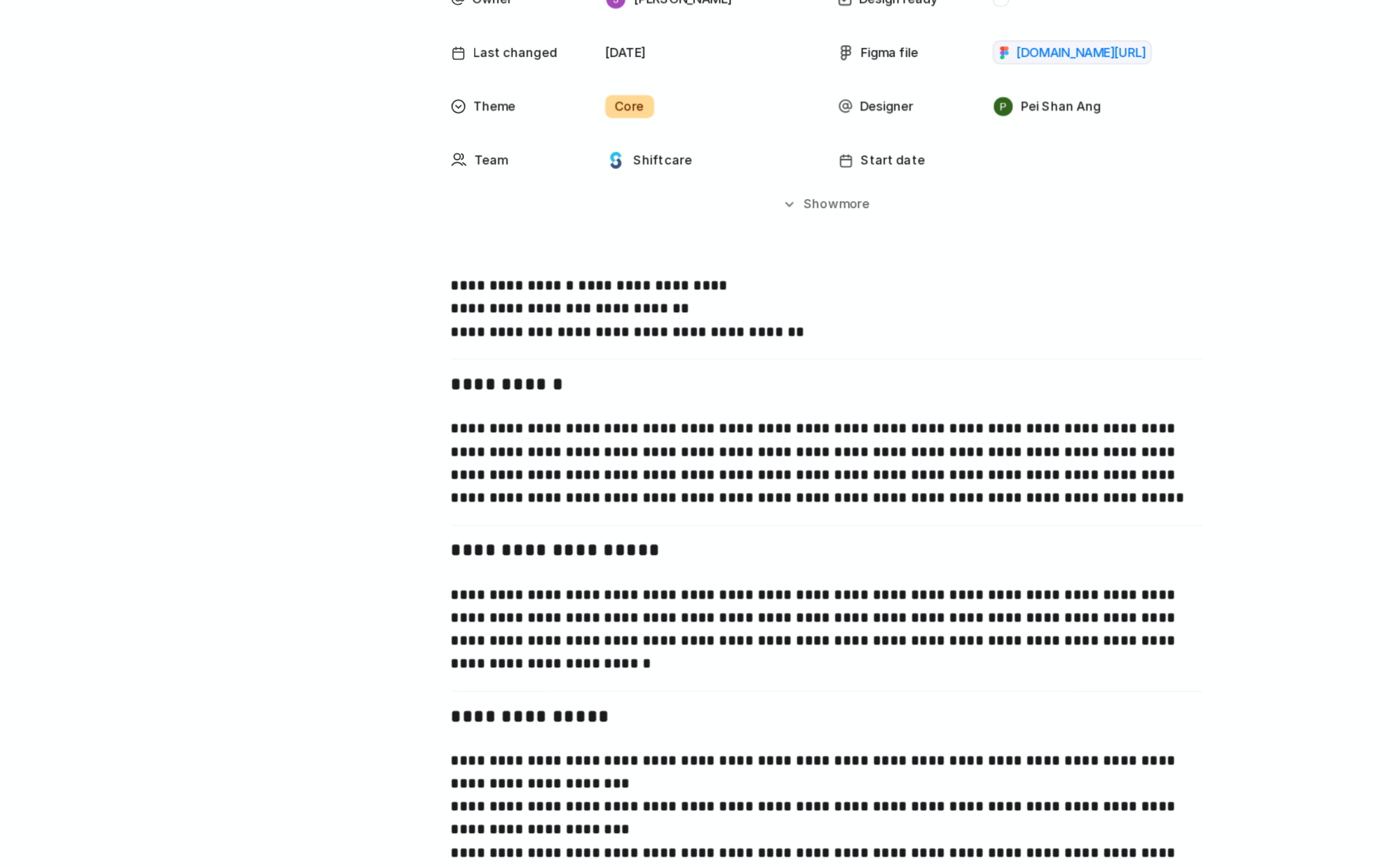
scroll to position [523, 0]
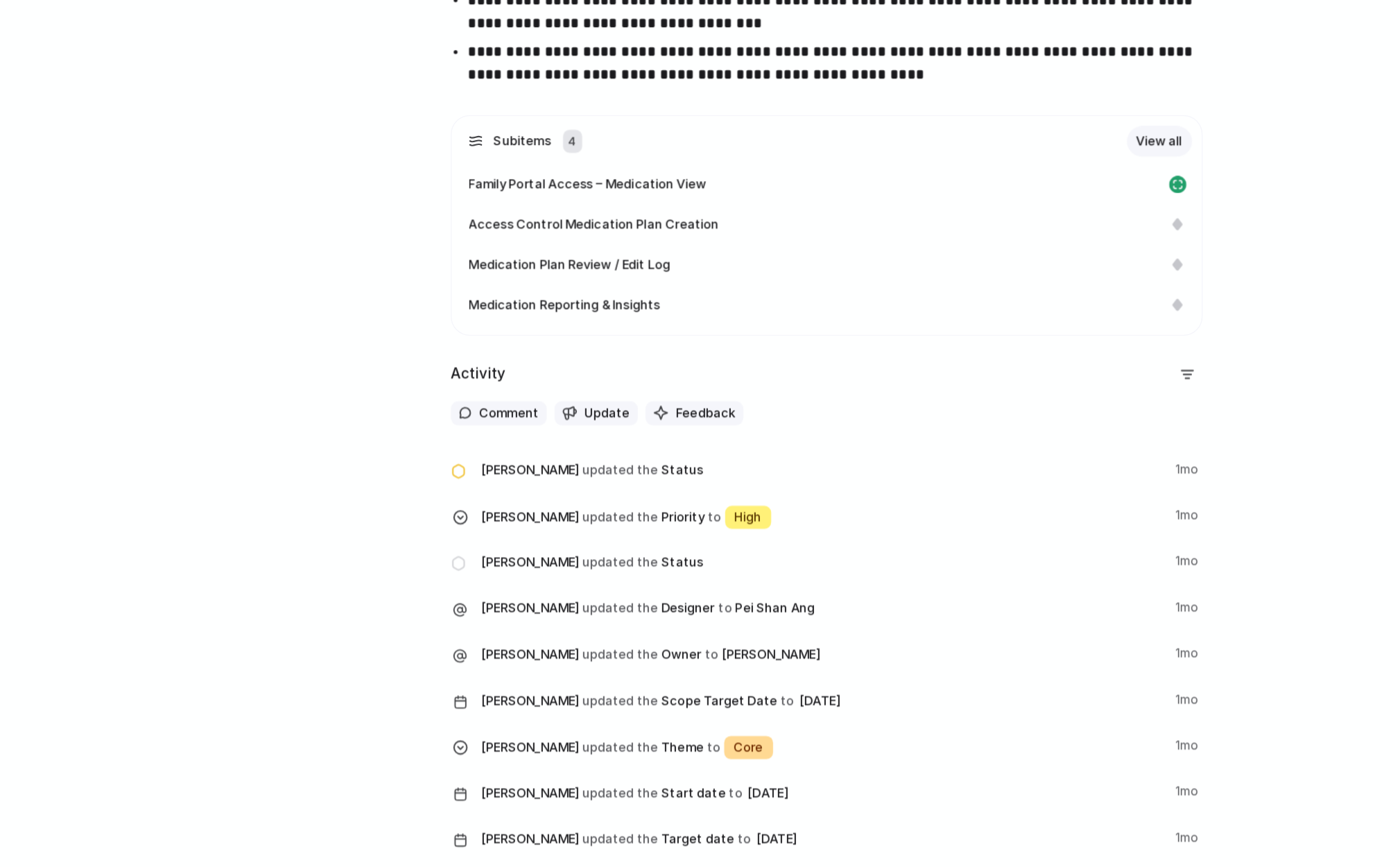
scroll to position [314, 0]
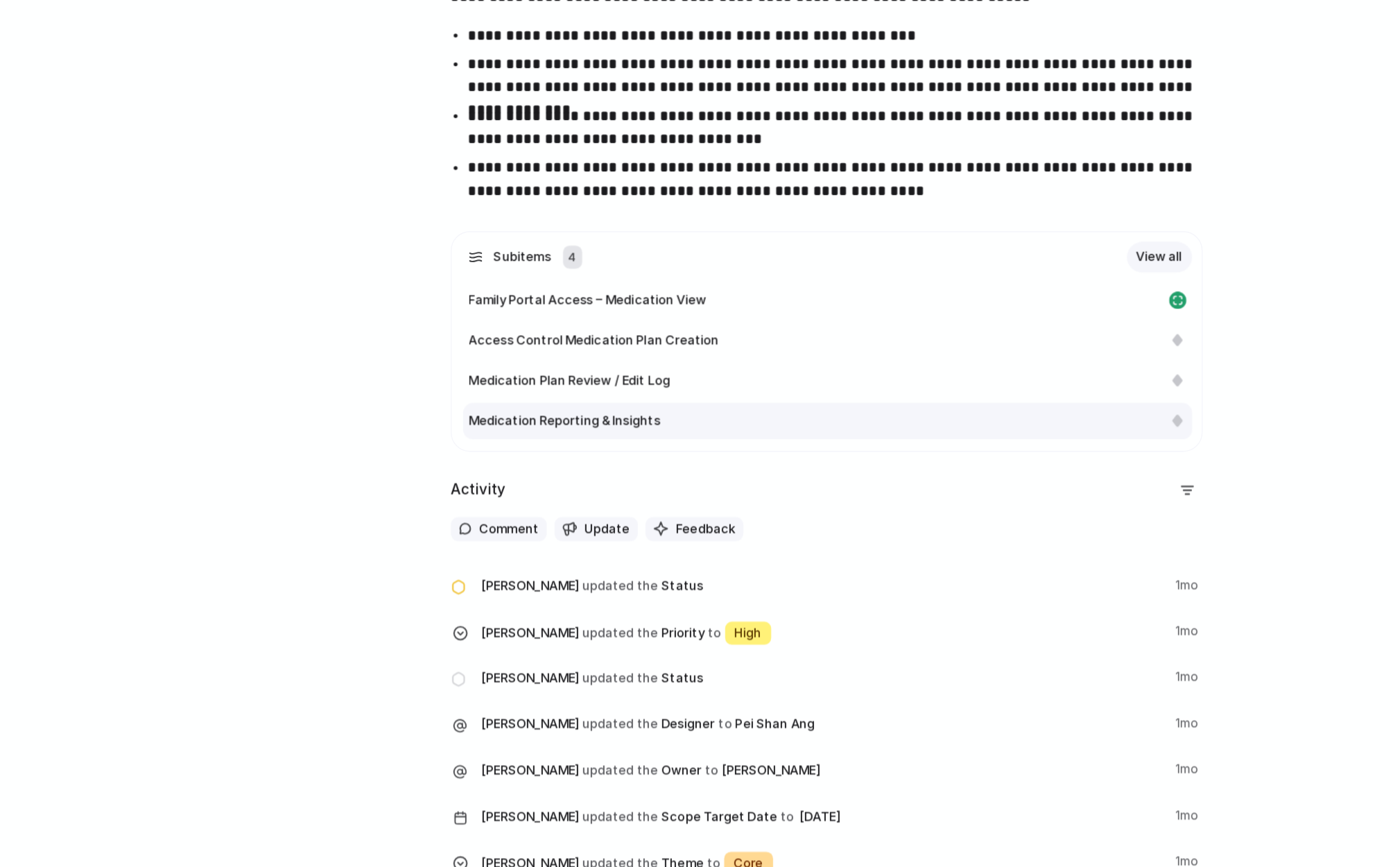
click at [602, 405] on span "Medication Reporting & Insights" at bounding box center [602, 404] width 138 height 13
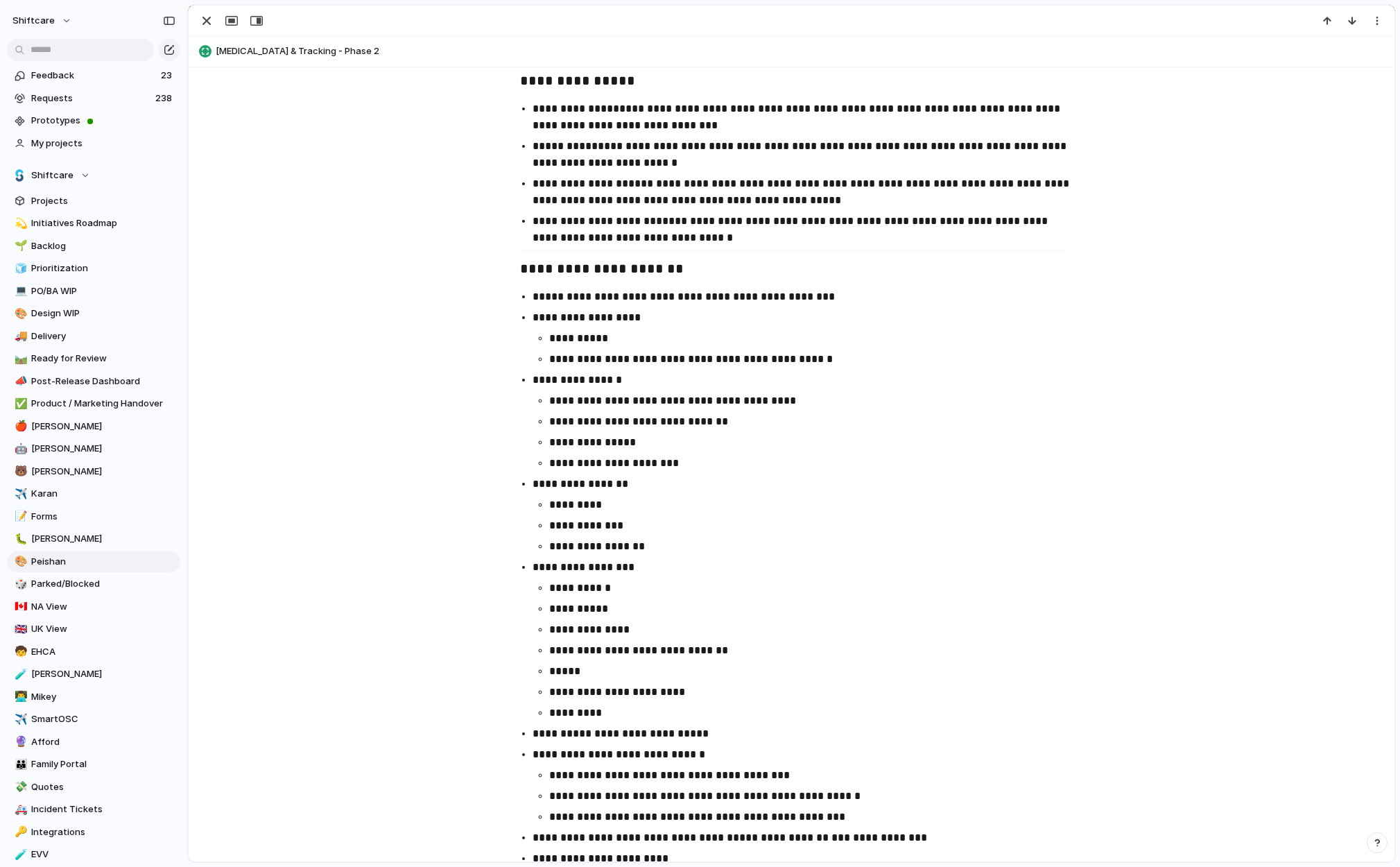
scroll to position [944, 0]
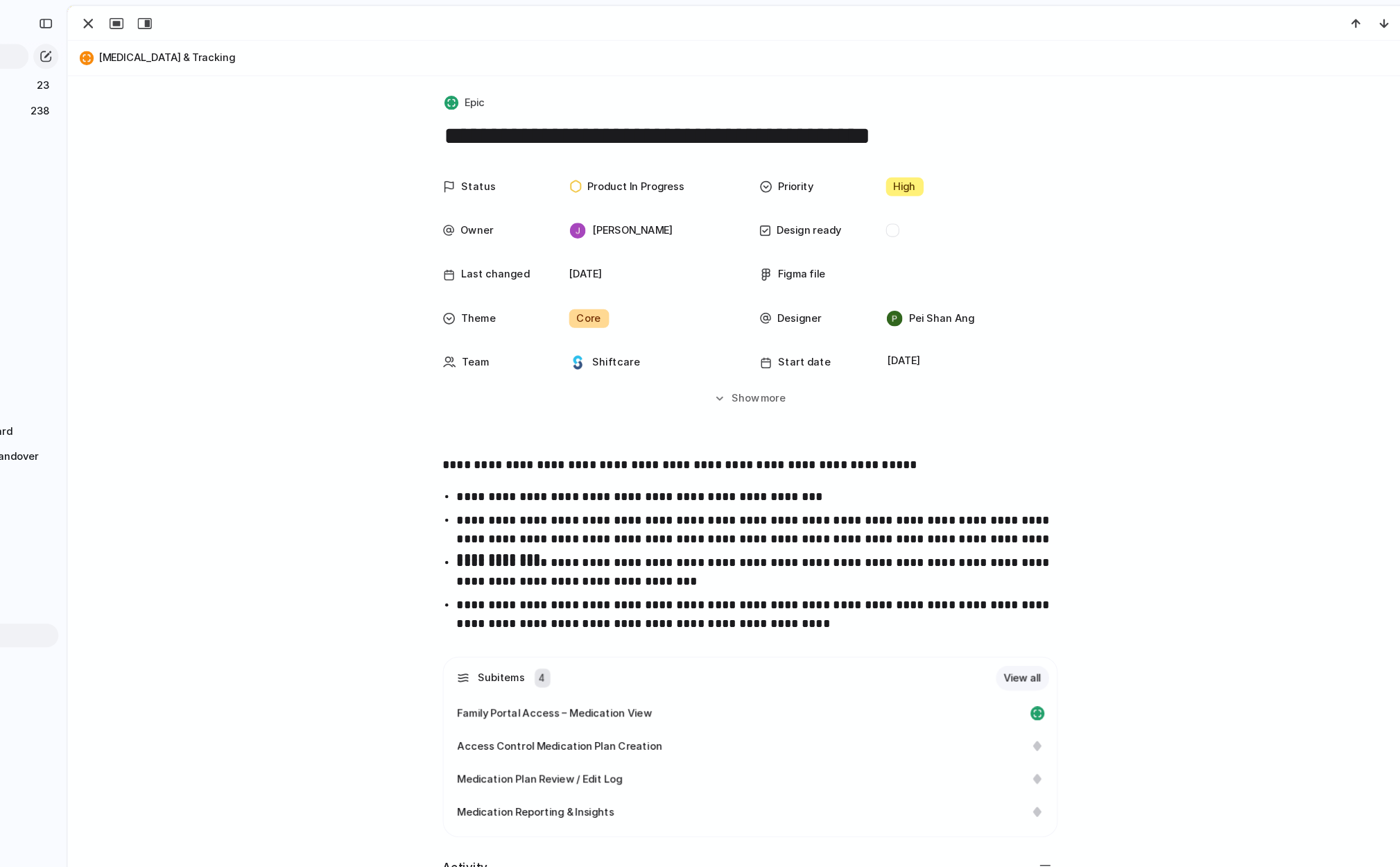
click at [360, 53] on span "Medication Management & Tracking" at bounding box center [801, 51] width 1172 height 13
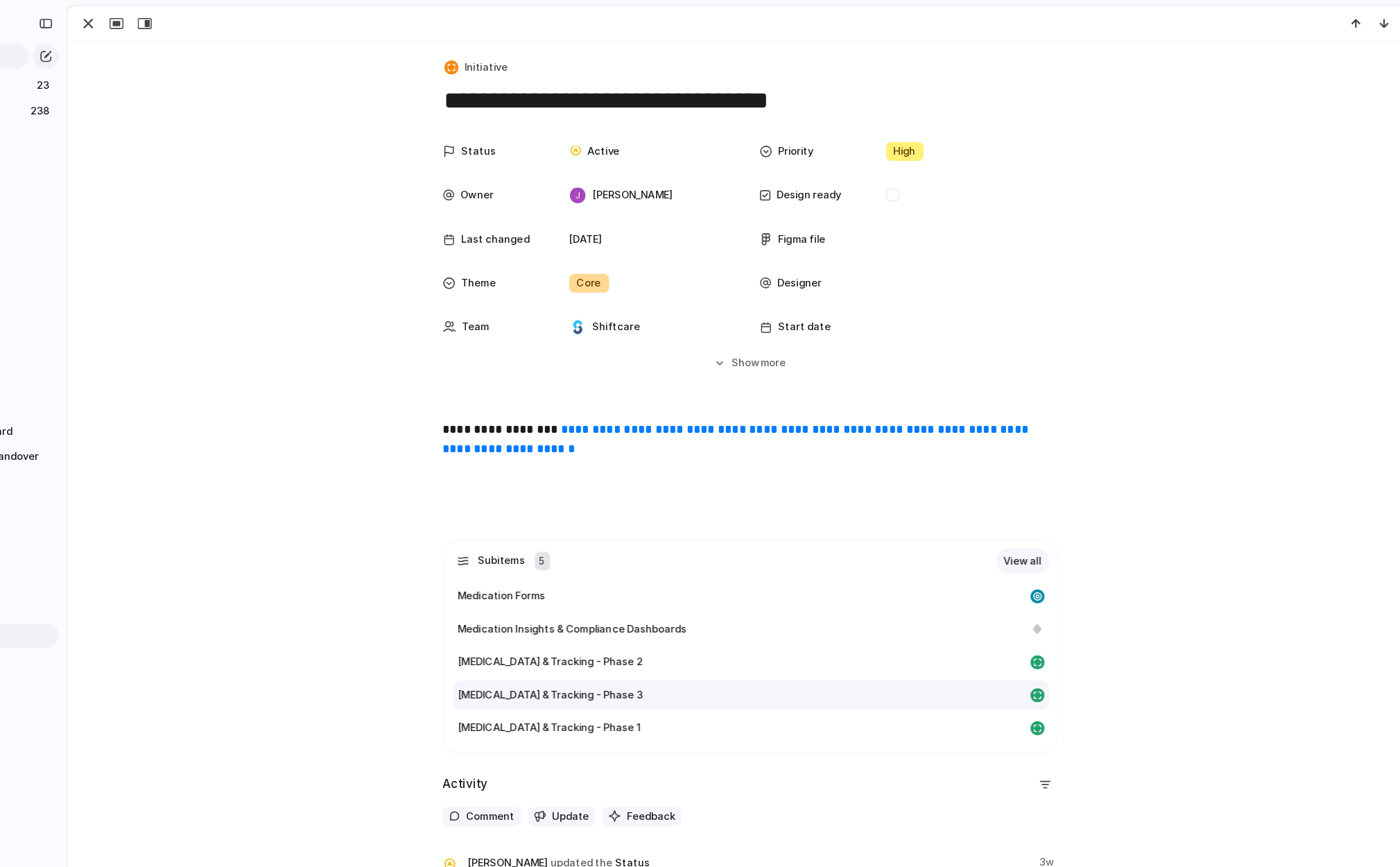
click at [697, 614] on span "Medication Management & Tracking - Phase 3" at bounding box center [615, 614] width 163 height 13
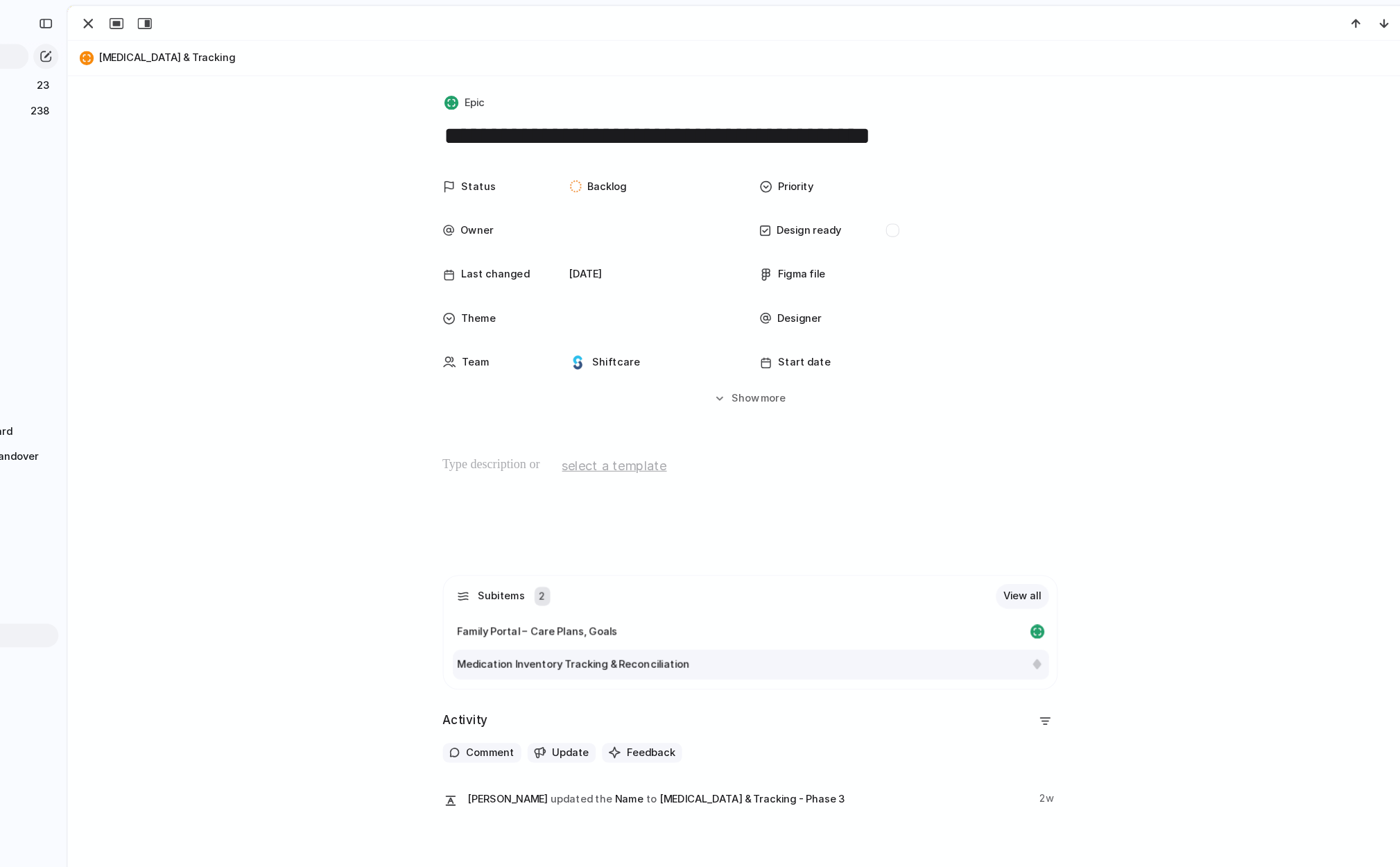
click at [634, 587] on span "Medication Inventory Tracking & Reconciliation" at bounding box center [636, 587] width 206 height 13
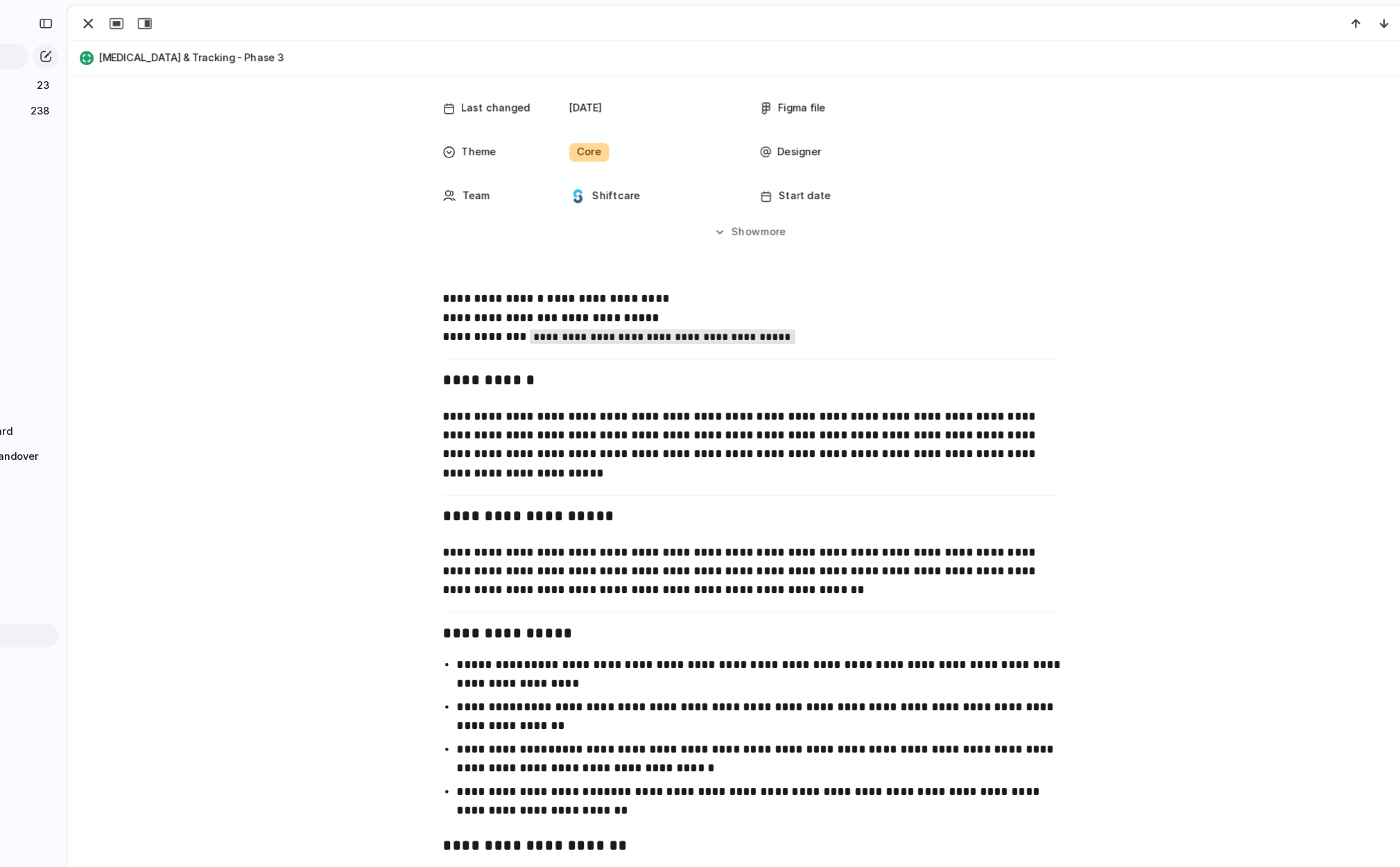
scroll to position [138, 0]
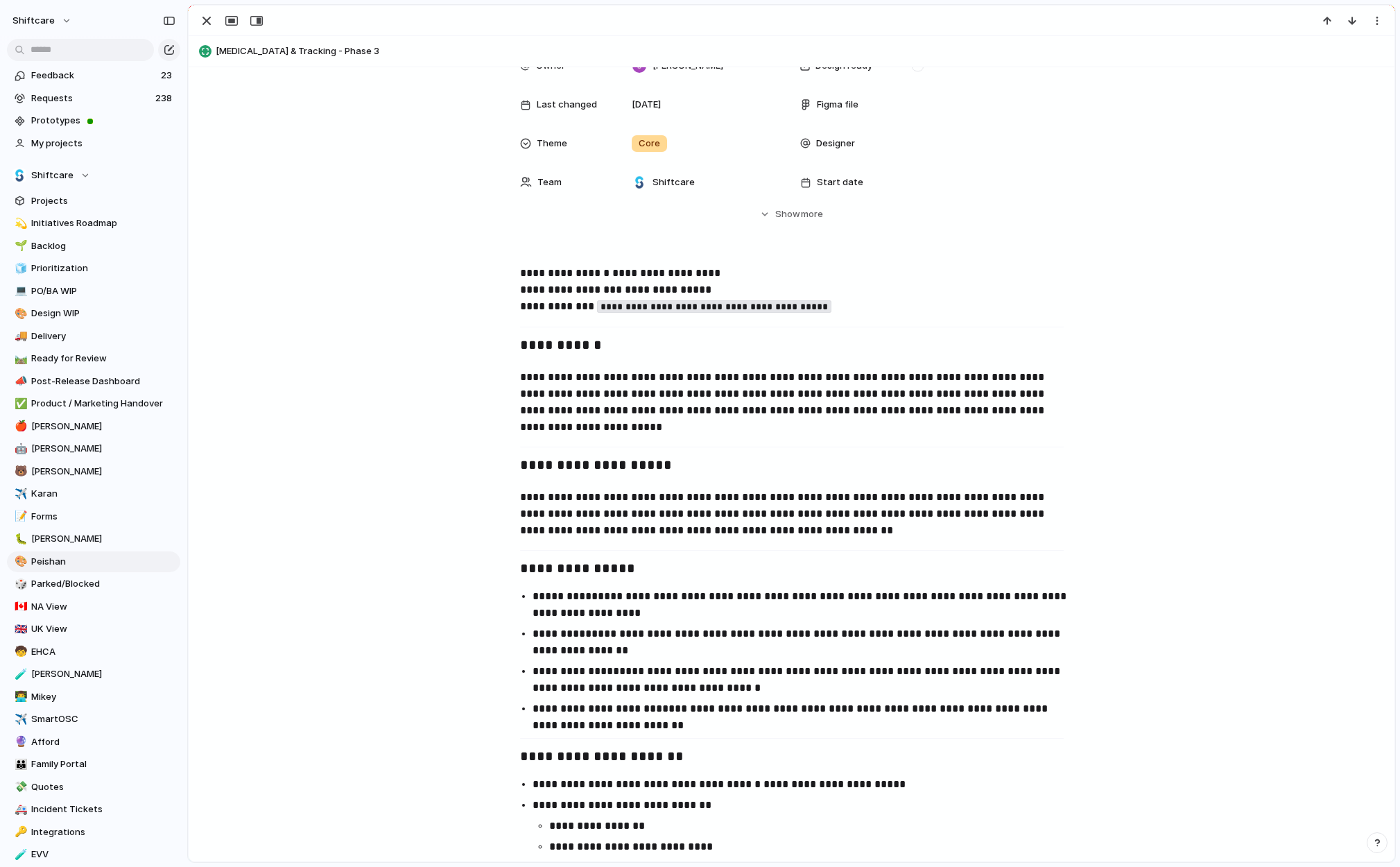
click at [265, 59] on span "Medication Management & Tracking - Phase 3" at bounding box center [801, 51] width 1172 height 13
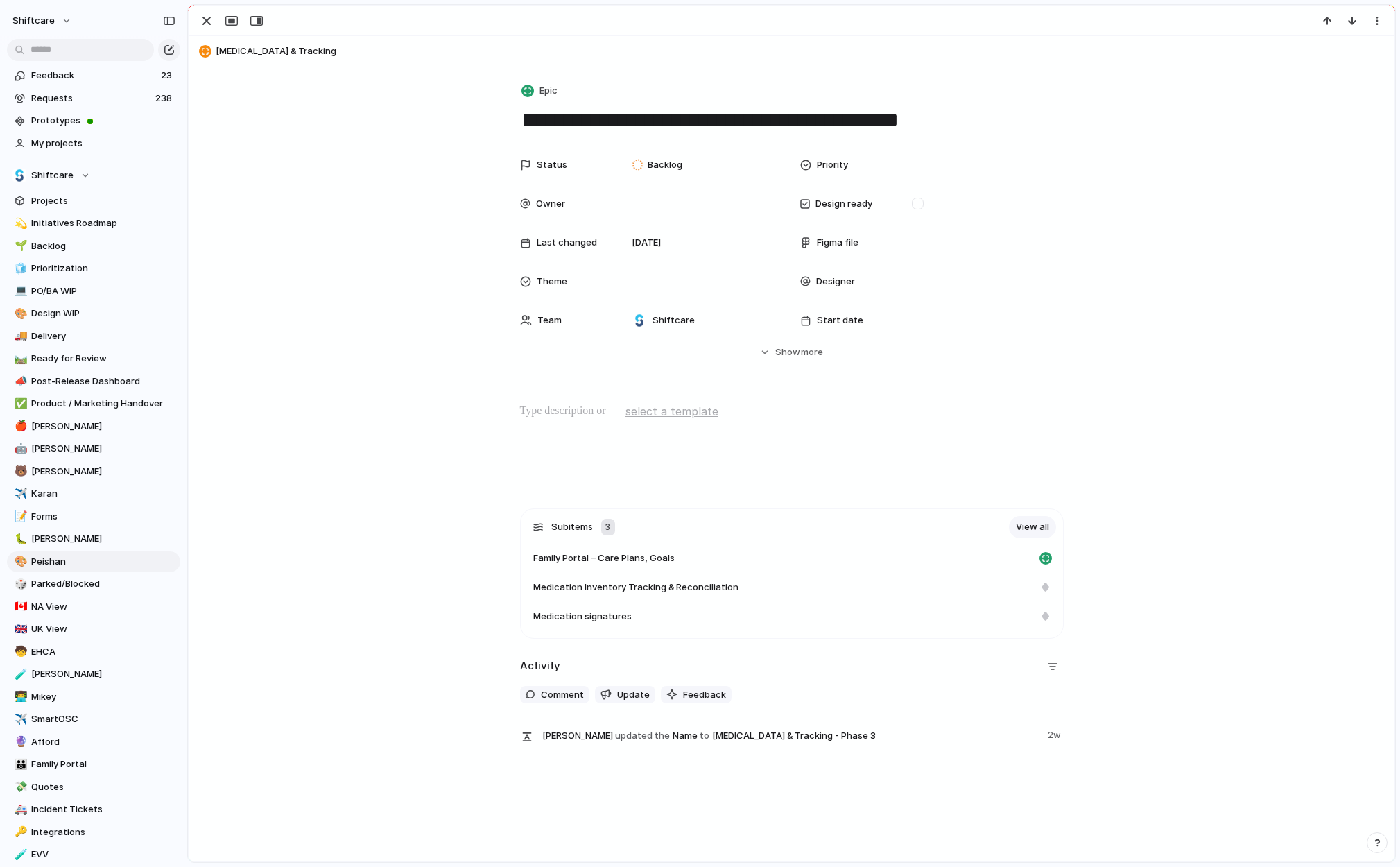
click at [326, 52] on span "Medication Management & Tracking" at bounding box center [801, 51] width 1172 height 13
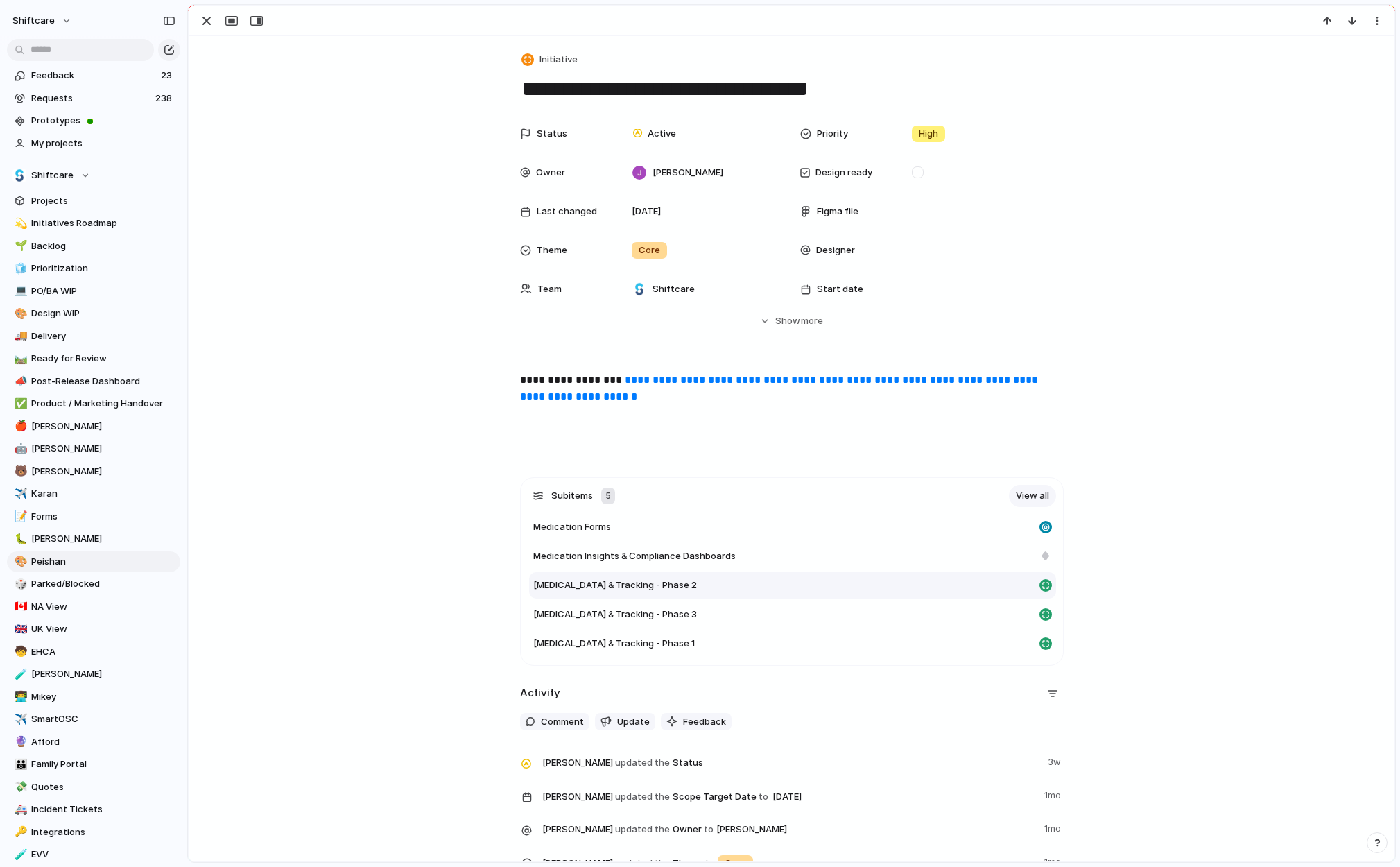
click at [679, 585] on span "Medication Management & Tracking - Phase 2" at bounding box center [615, 585] width 163 height 13
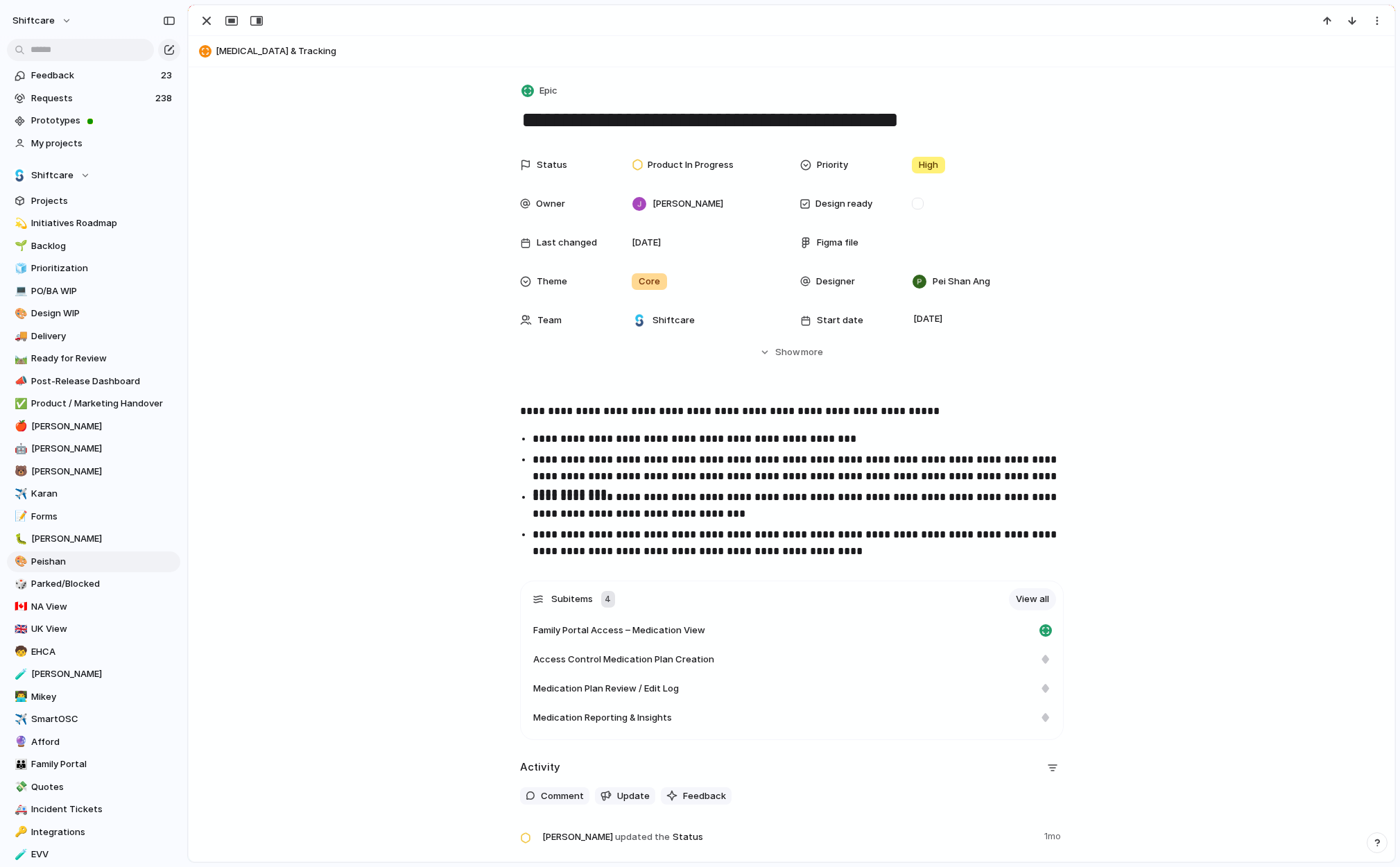
scroll to position [109, 0]
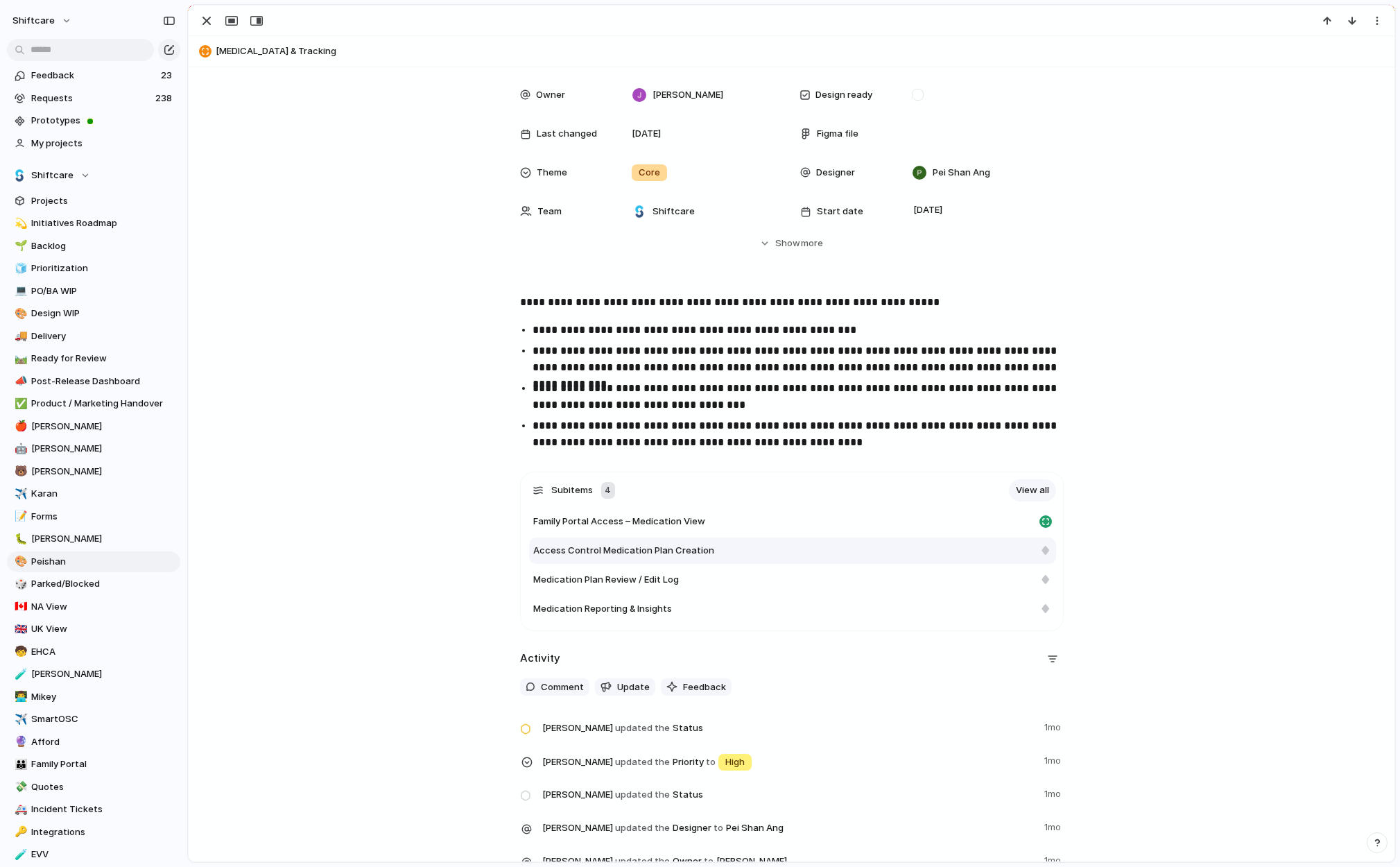
click at [646, 546] on span "Access Control Medication Plan Creation" at bounding box center [624, 551] width 181 height 13
type textarea "**********"
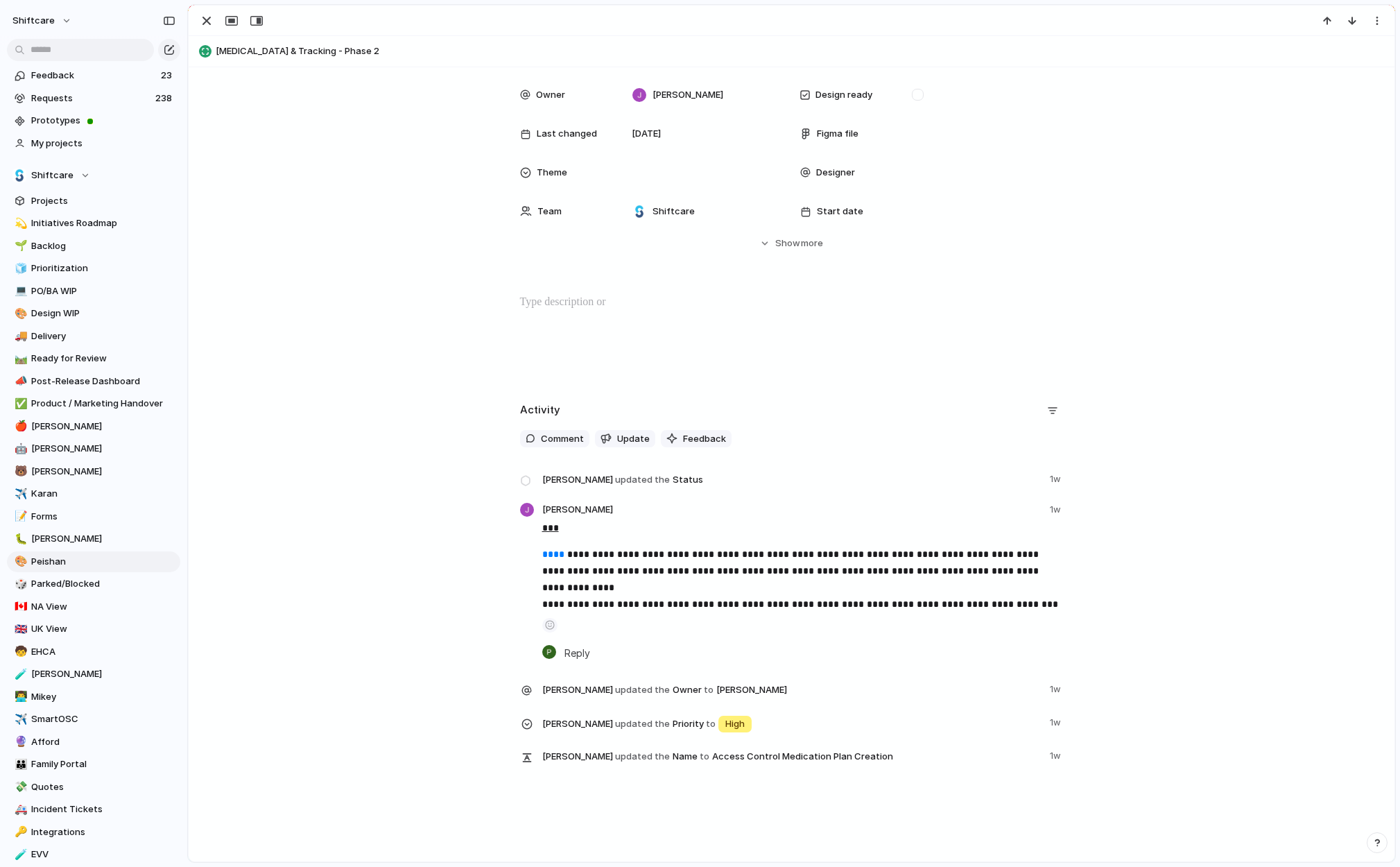
scroll to position [89, 0]
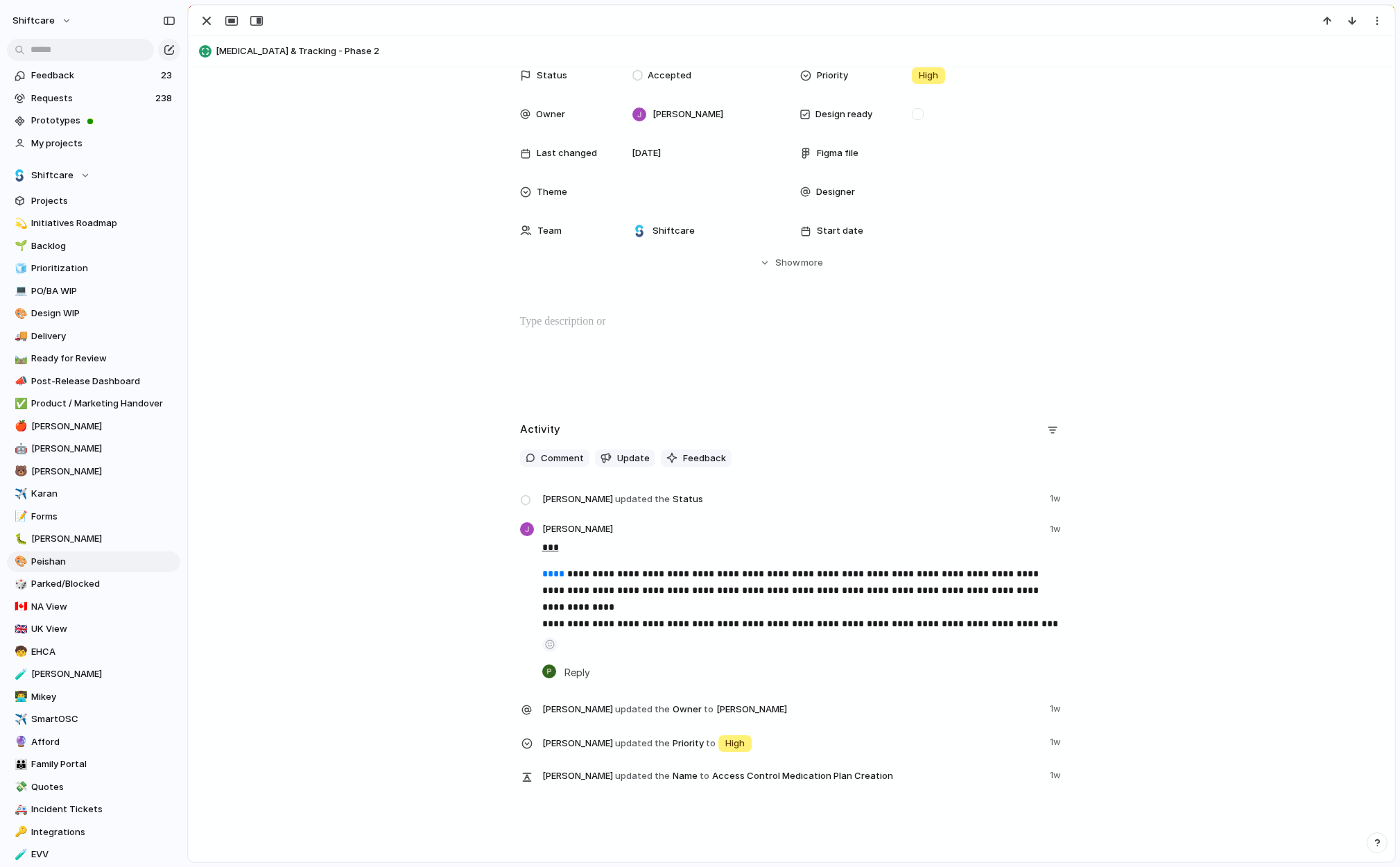
click at [672, 318] on p at bounding box center [792, 321] width 544 height 16
click at [562, 464] on span "Comment" at bounding box center [562, 458] width 43 height 13
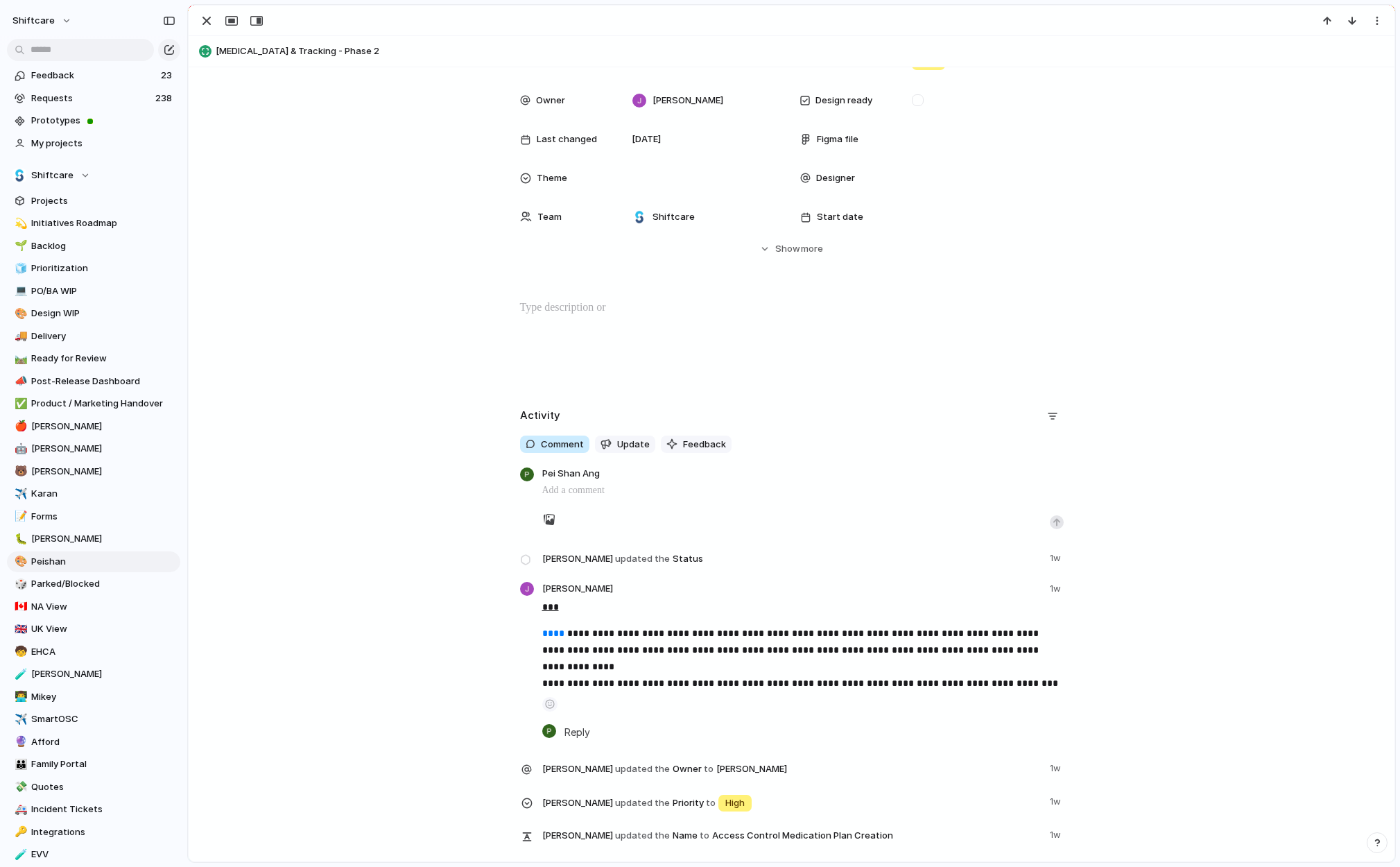
scroll to position [104, 0]
click at [819, 489] on p "**********" at bounding box center [802, 489] width 522 height 16
click at [545, 491] on p "**********" at bounding box center [802, 489] width 522 height 16
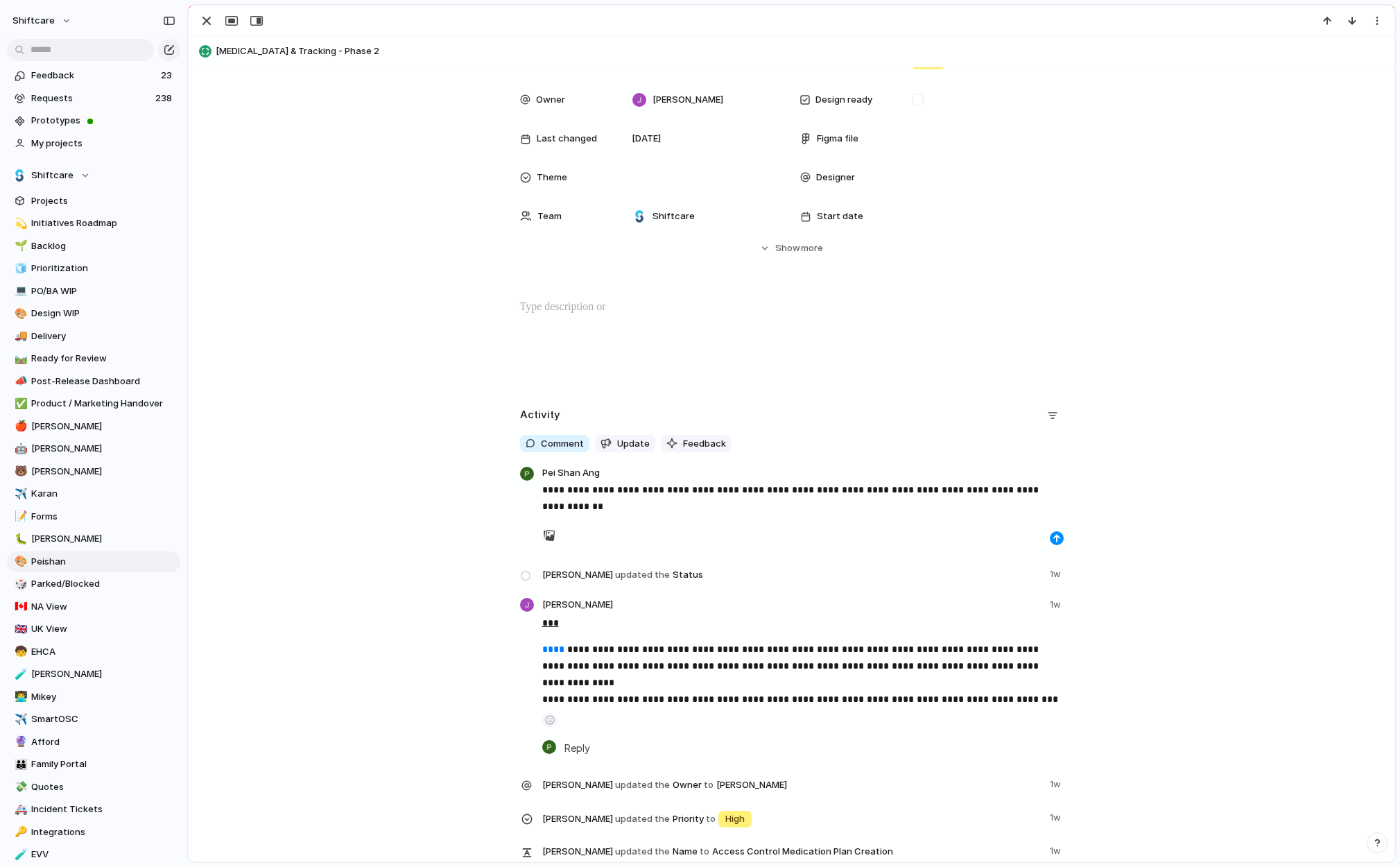
click at [816, 493] on p "**********" at bounding box center [802, 498] width 522 height 34
click at [819, 504] on p "**********" at bounding box center [802, 498] width 522 height 34
click at [883, 495] on p "**********" at bounding box center [802, 498] width 522 height 34
click at [905, 502] on p "**********" at bounding box center [802, 498] width 522 height 34
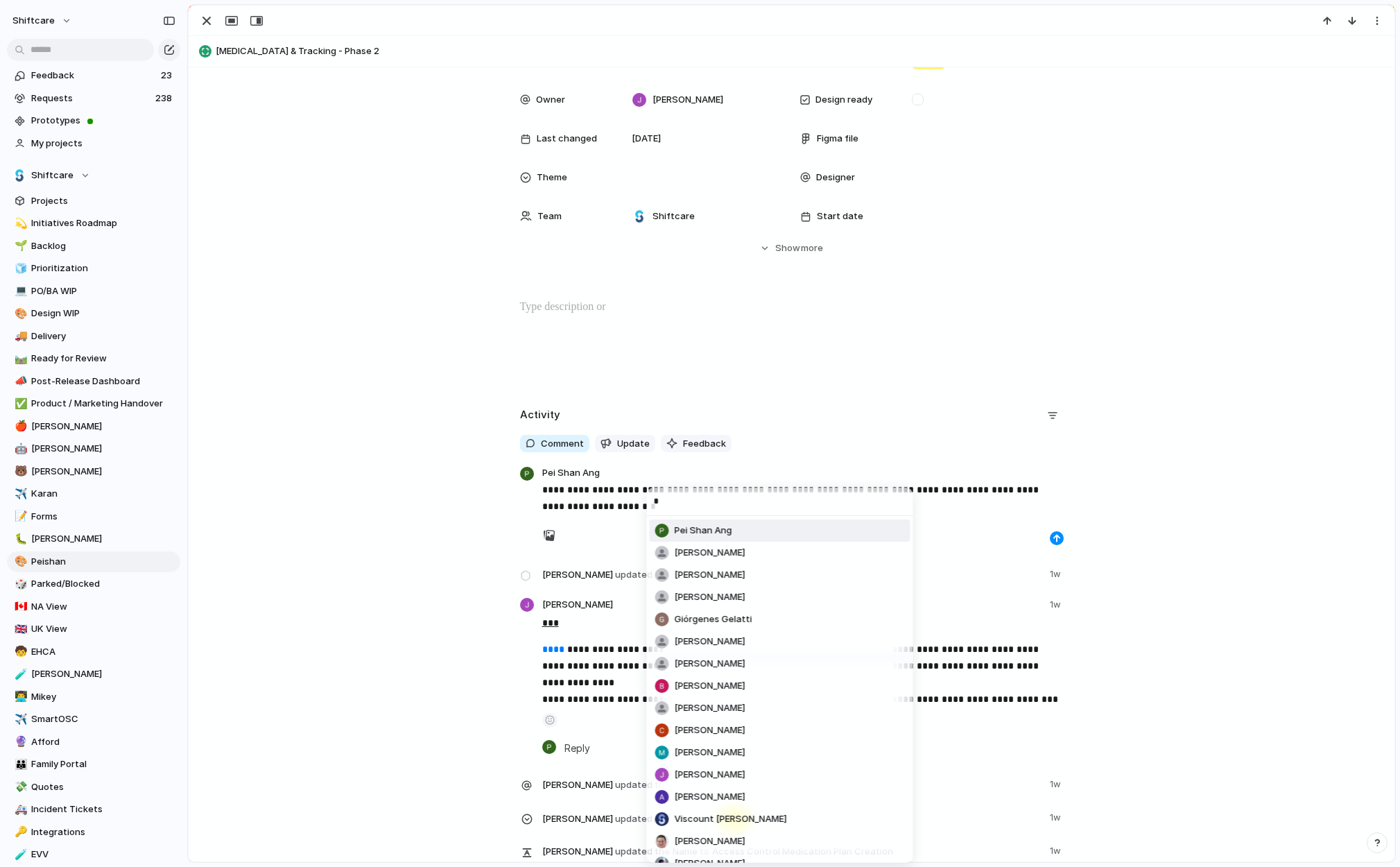
type input "**"
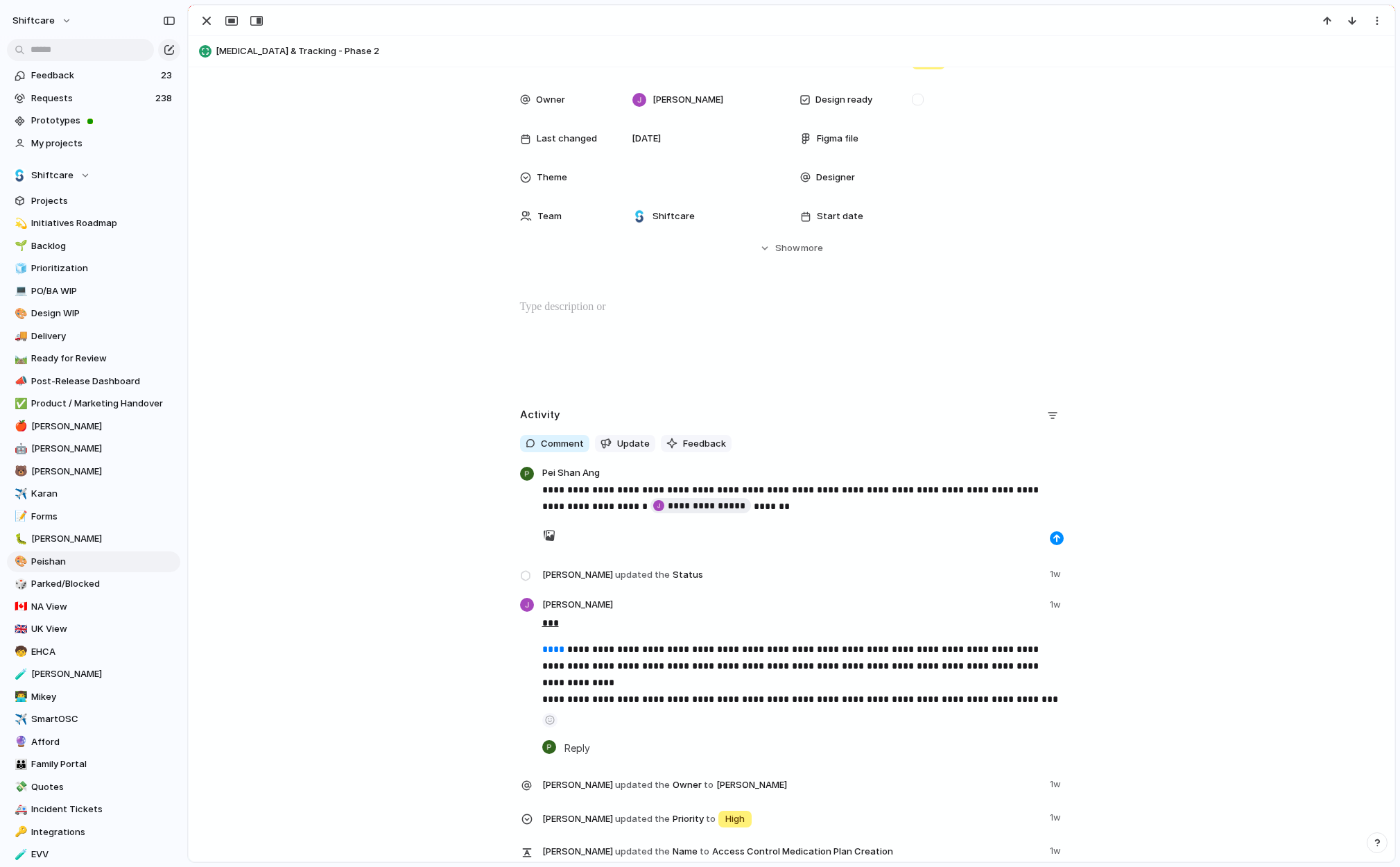
click at [1047, 536] on div at bounding box center [802, 535] width 522 height 19
click at [1055, 536] on div "button" at bounding box center [1057, 538] width 9 height 9
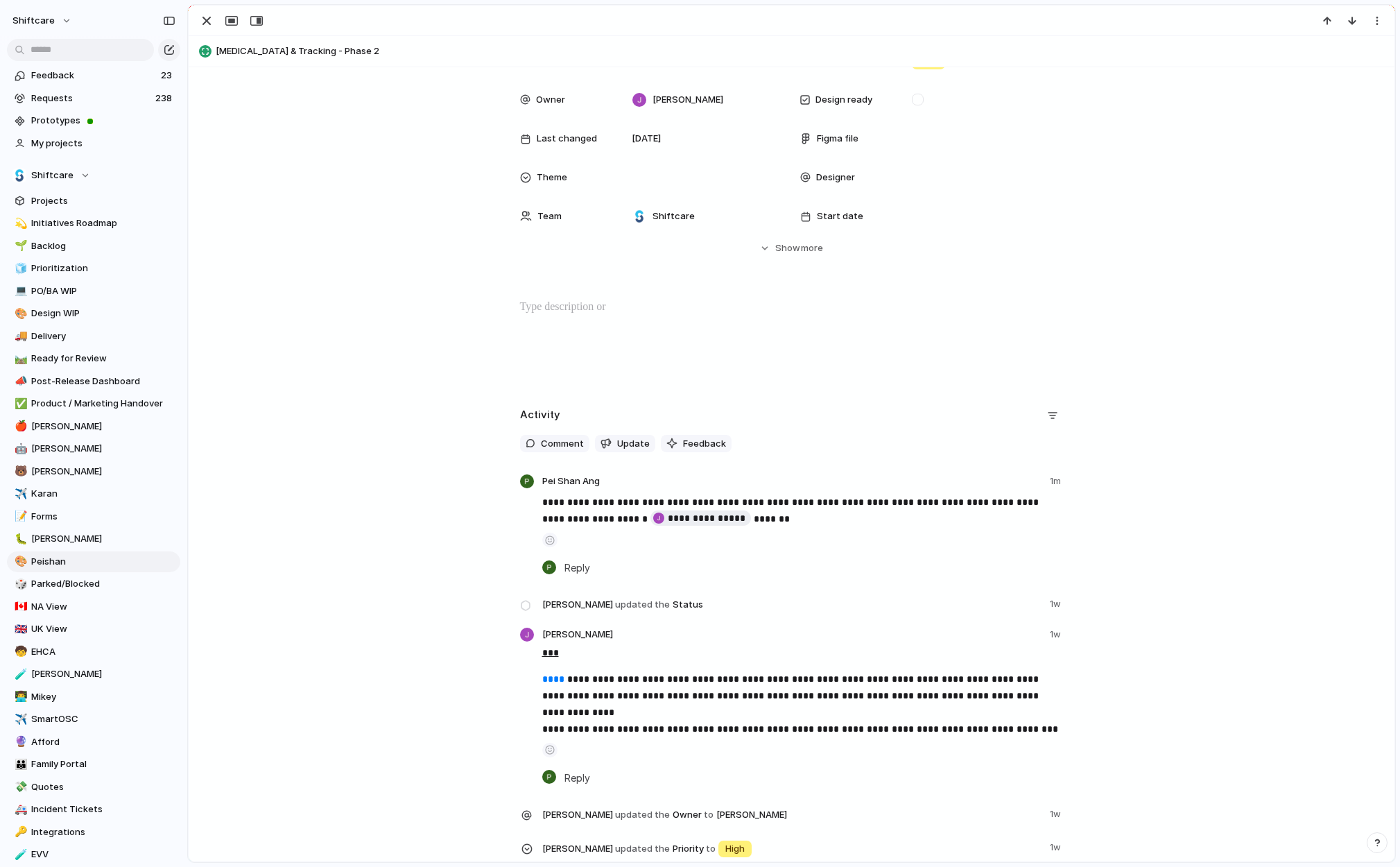
scroll to position [0, 0]
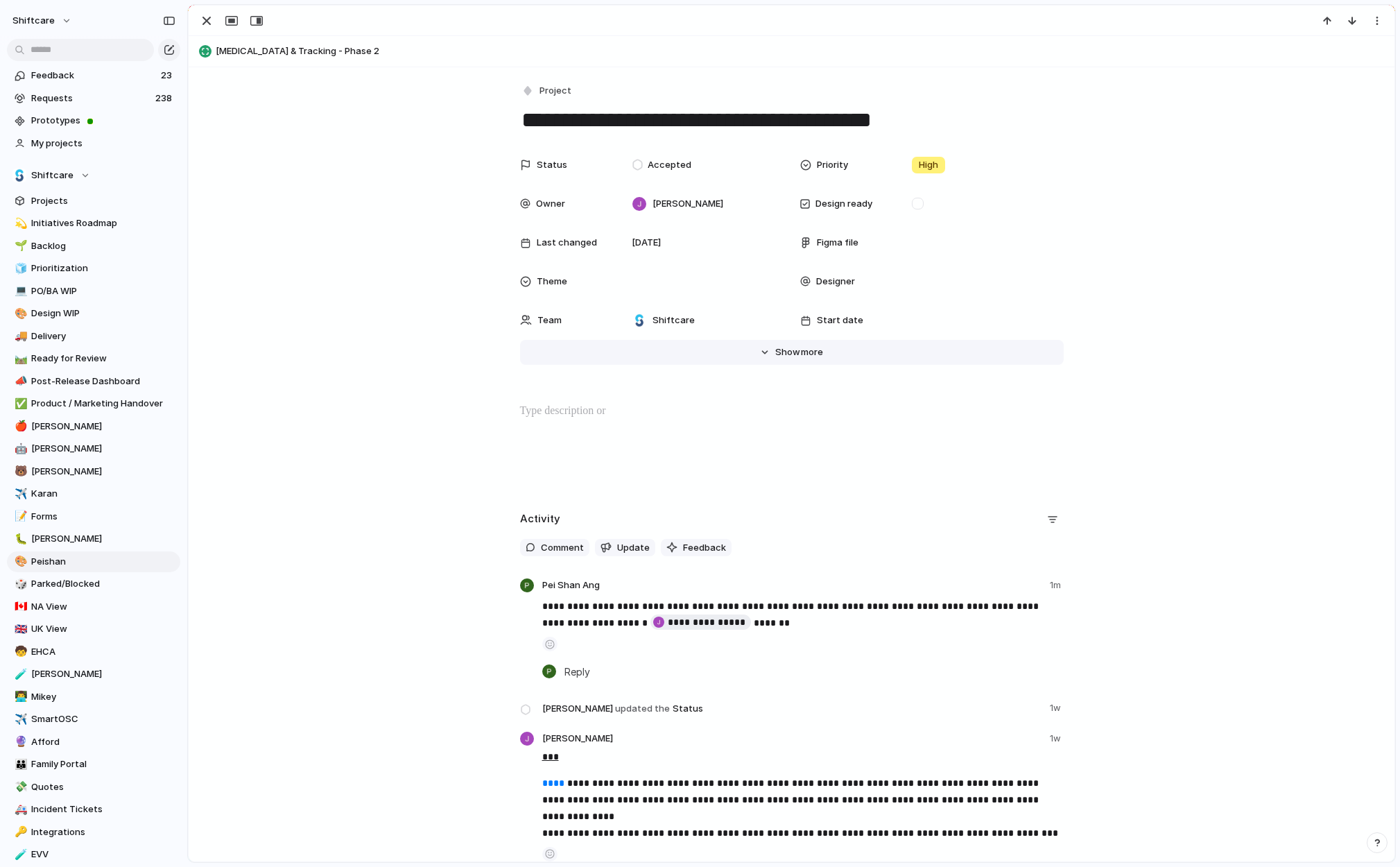
click at [793, 352] on span "Show" at bounding box center [788, 352] width 25 height 13
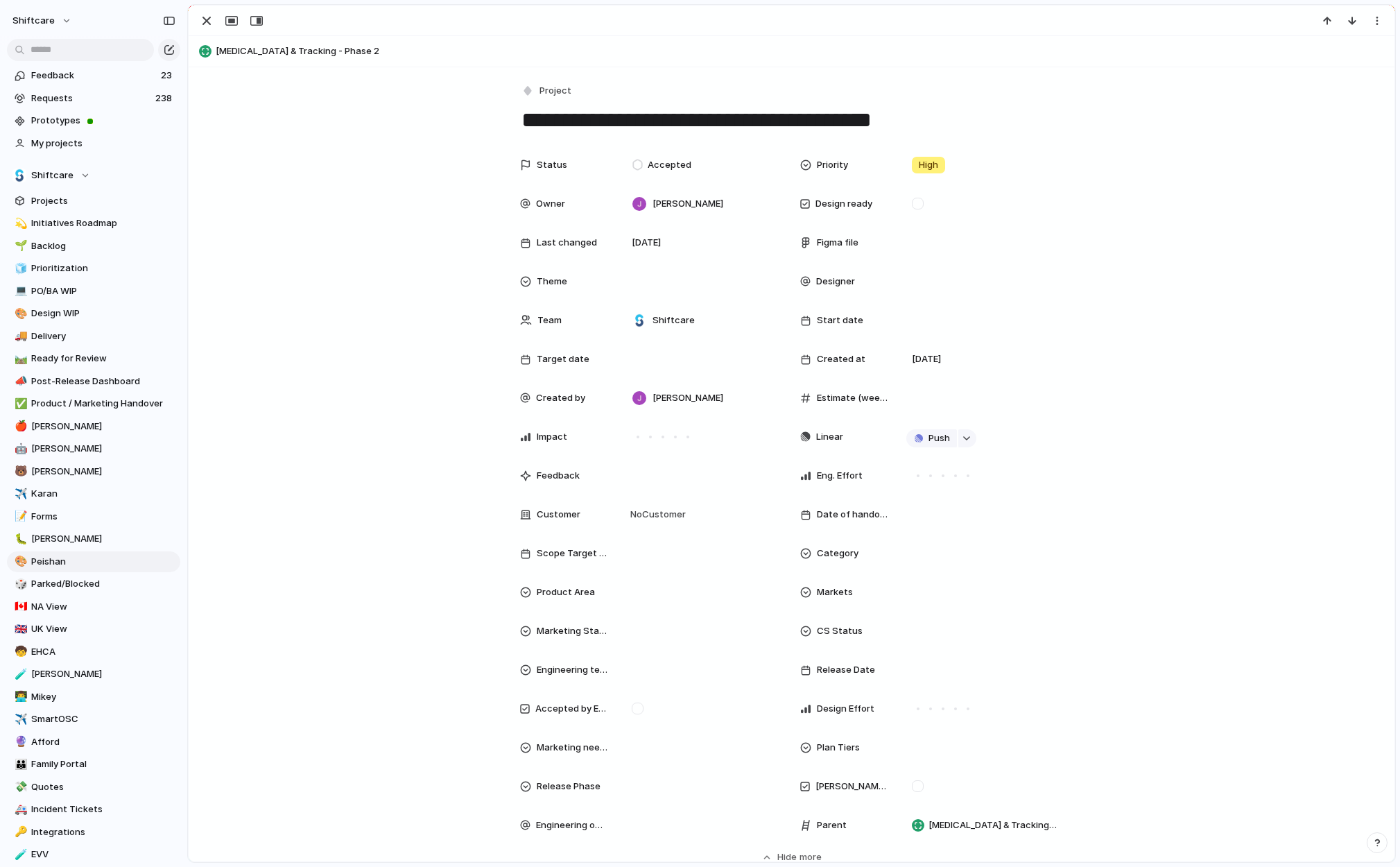
scroll to position [117, 0]
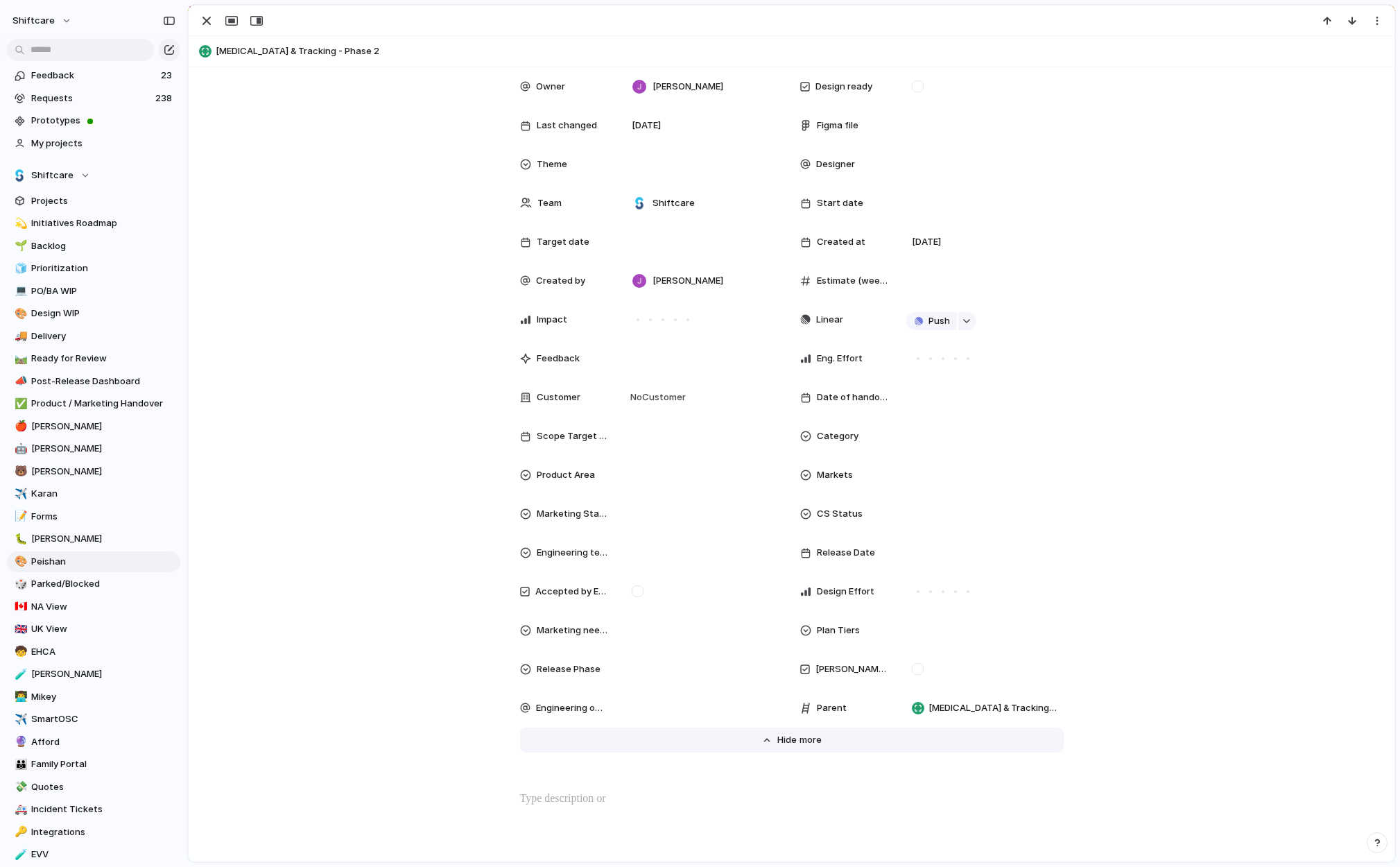
click at [826, 742] on button "Hide Show more" at bounding box center [792, 740] width 544 height 25
